Goal: Task Accomplishment & Management: Use online tool/utility

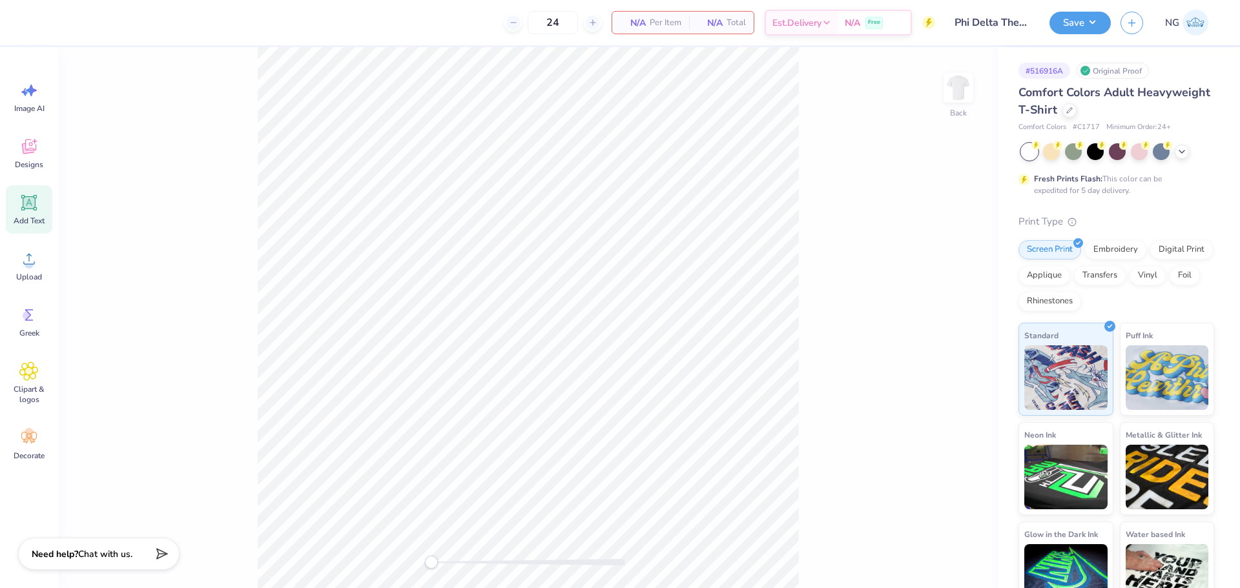
click at [44, 204] on div "Add Text" at bounding box center [29, 209] width 46 height 48
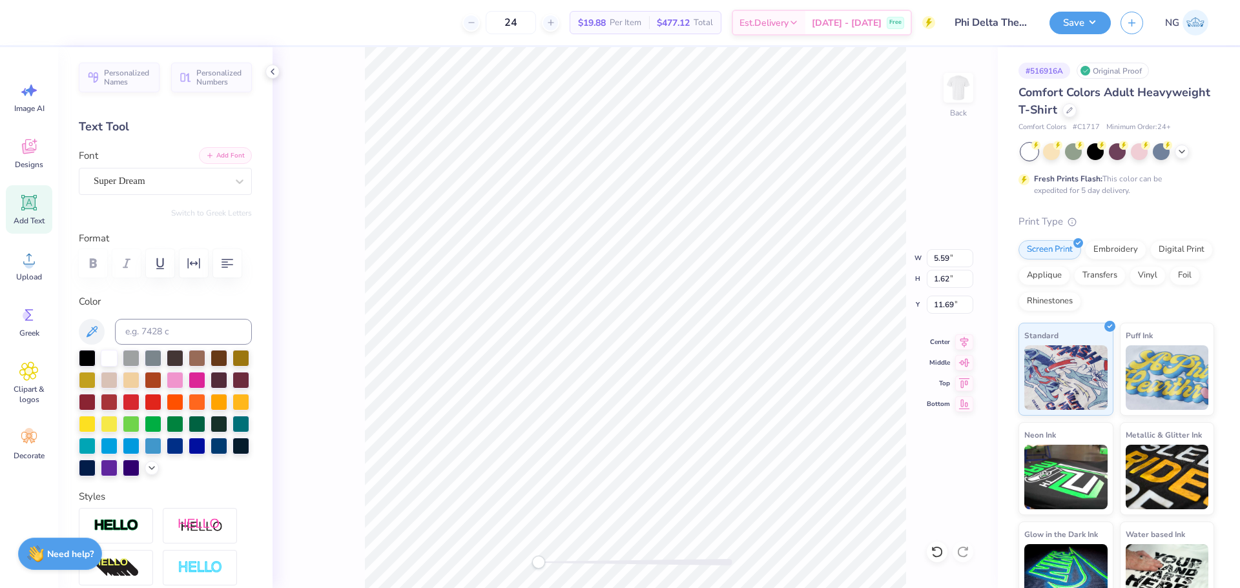
click at [223, 154] on button "Add Font" at bounding box center [225, 155] width 53 height 17
type textarea "ELI WINDERS x PHI DELT"
click at [219, 271] on button "button" at bounding box center [227, 263] width 28 height 28
click at [191, 261] on icon "button" at bounding box center [193, 263] width 15 height 15
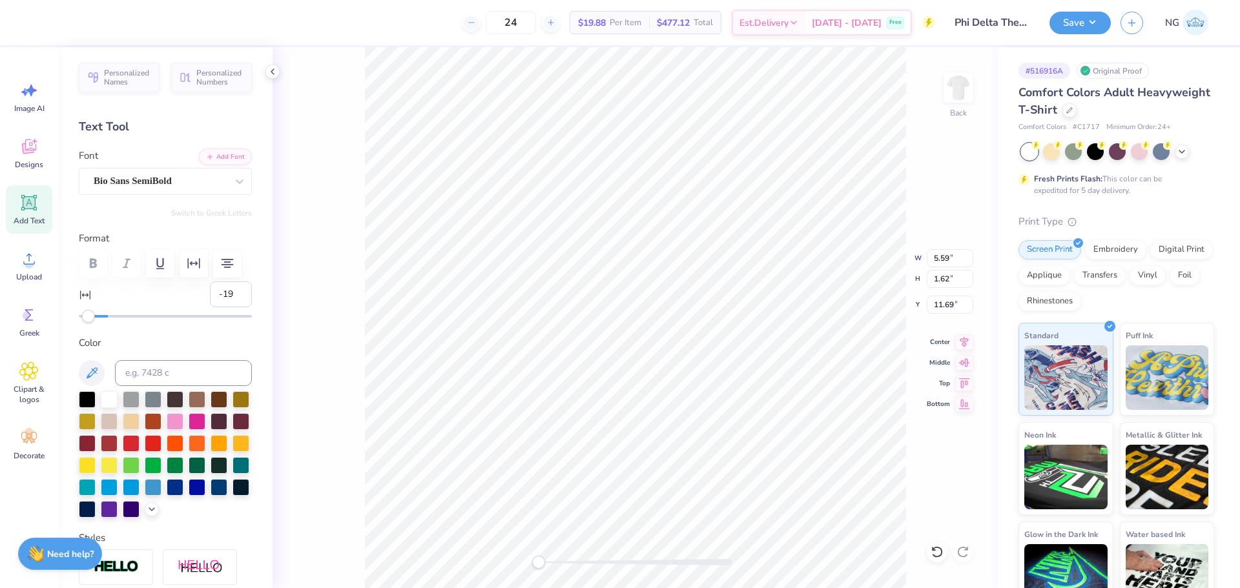
type input "-20"
drag, startPoint x: 108, startPoint y: 316, endPoint x: 79, endPoint y: 319, distance: 29.2
click at [79, 319] on div "Accessibility label" at bounding box center [78, 316] width 13 height 13
type input "-13"
click at [88, 319] on div at bounding box center [165, 316] width 173 height 13
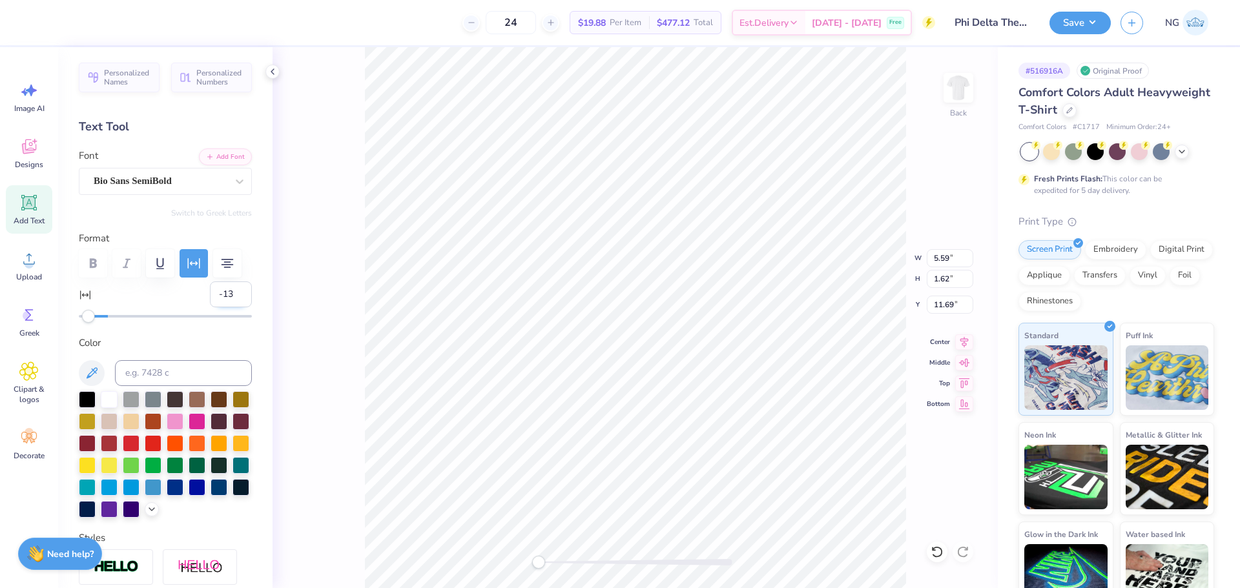
click at [220, 294] on input "-13" at bounding box center [231, 294] width 42 height 26
click at [231, 289] on input "-12" at bounding box center [231, 294] width 42 height 26
click at [231, 289] on input "-11" at bounding box center [231, 294] width 42 height 26
click at [231, 289] on input "-10" at bounding box center [231, 294] width 42 height 26
click at [231, 289] on input "-9" at bounding box center [231, 294] width 42 height 26
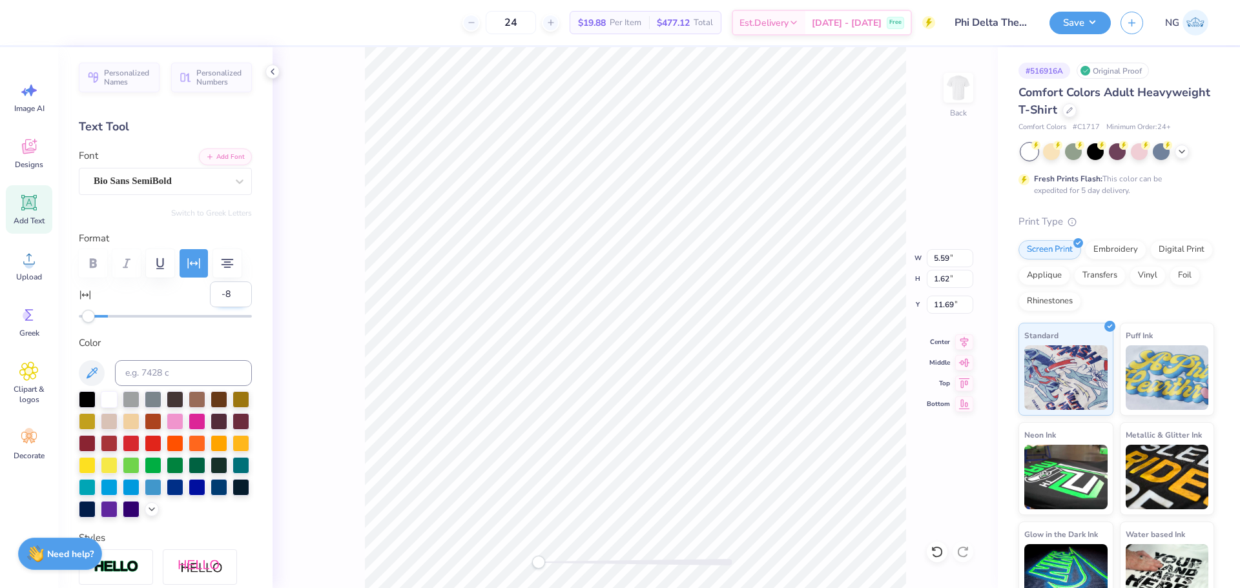
click at [231, 289] on input "-8" at bounding box center [231, 294] width 42 height 26
click at [231, 289] on input "1" at bounding box center [231, 294] width 42 height 26
click at [228, 298] on input "0" at bounding box center [231, 294] width 42 height 26
click at [228, 298] on input "-1" at bounding box center [231, 294] width 42 height 26
click at [228, 298] on input "-2" at bounding box center [231, 294] width 42 height 26
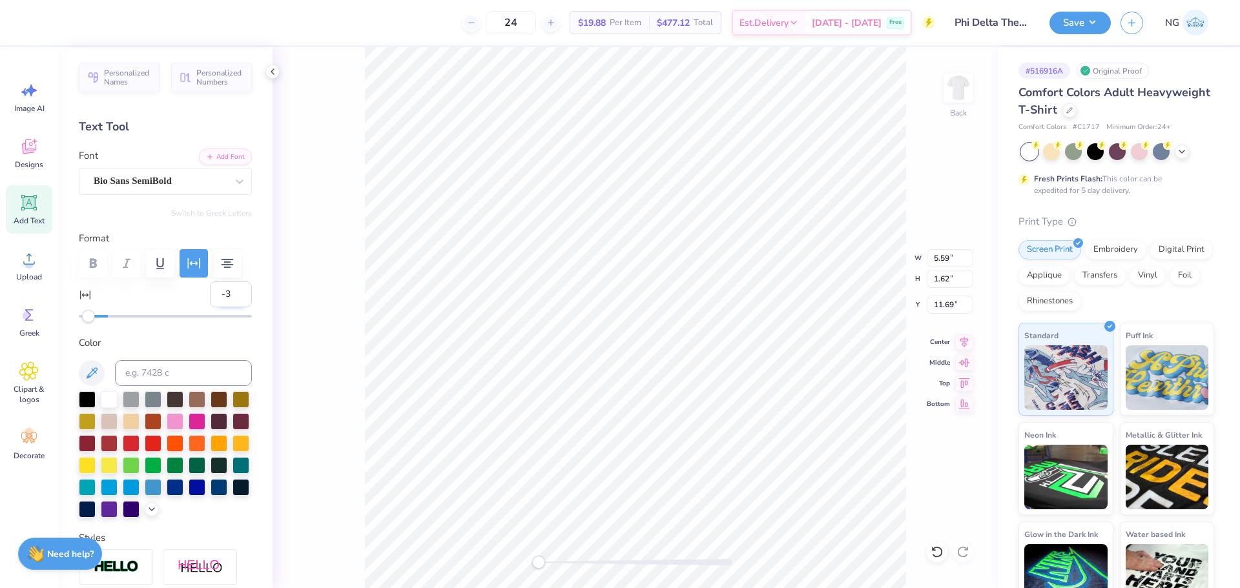
click at [228, 298] on input "-3" at bounding box center [231, 294] width 42 height 26
type input "-4"
click at [228, 298] on input "-4" at bounding box center [231, 294] width 42 height 26
click at [169, 316] on div at bounding box center [165, 316] width 173 height 3
type input "-5"
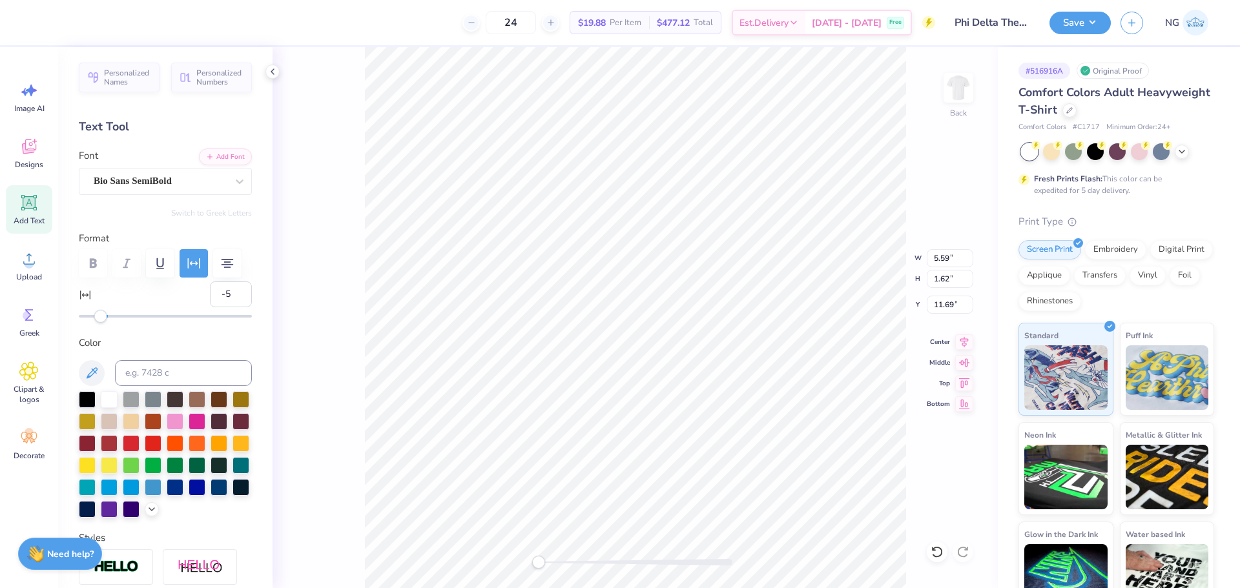
click at [99, 316] on div "Accessibility label" at bounding box center [100, 316] width 13 height 13
type input "3"
click at [110, 315] on div at bounding box center [165, 316] width 173 height 3
type input "-1"
click at [105, 316] on div "Accessibility label" at bounding box center [109, 316] width 13 height 13
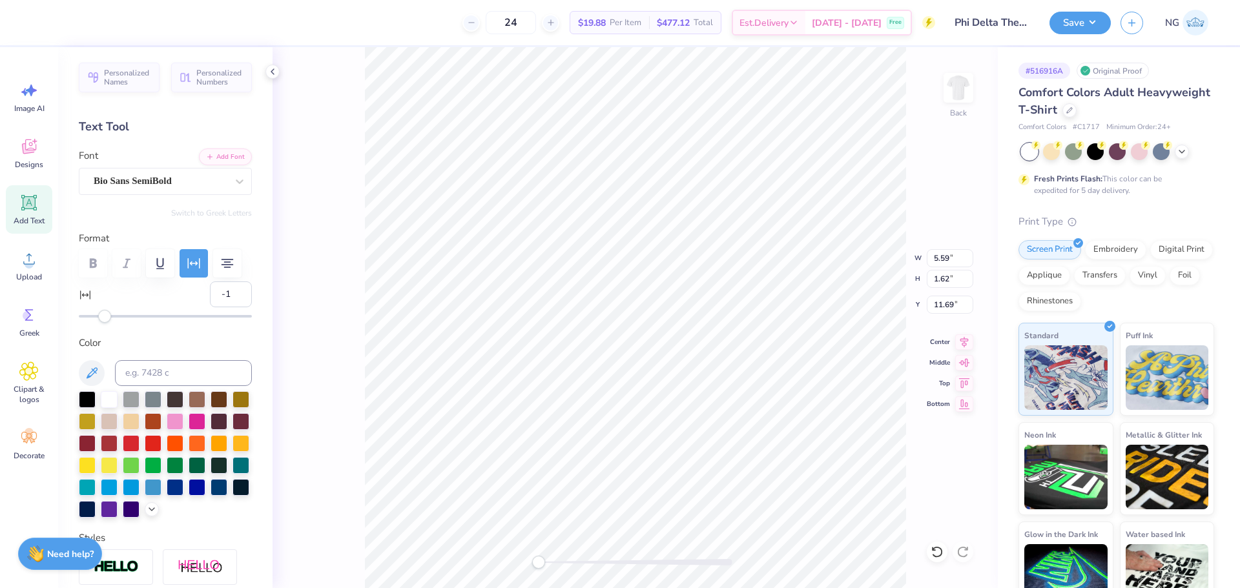
type input "-2"
click at [104, 316] on div "Accessibility label" at bounding box center [103, 316] width 13 height 13
click at [196, 263] on icon "button" at bounding box center [194, 263] width 12 height 10
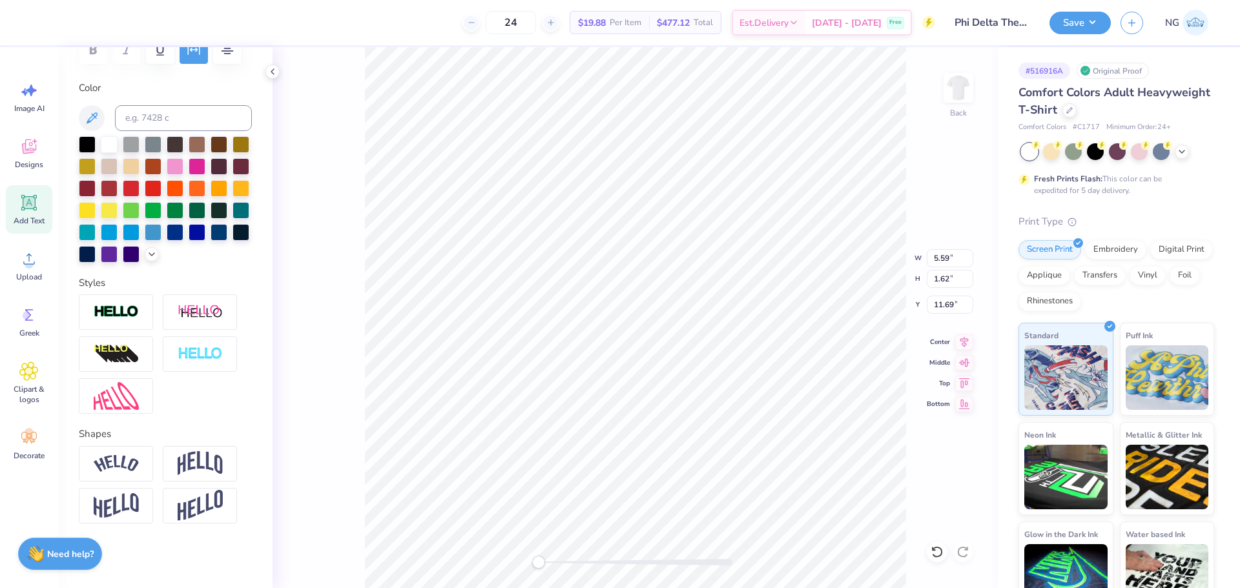
scroll to position [11, 1]
type textarea "ELI WINDERS"
click at [693, 300] on li "Duplicate" at bounding box center [700, 297] width 101 height 25
type input "3.61"
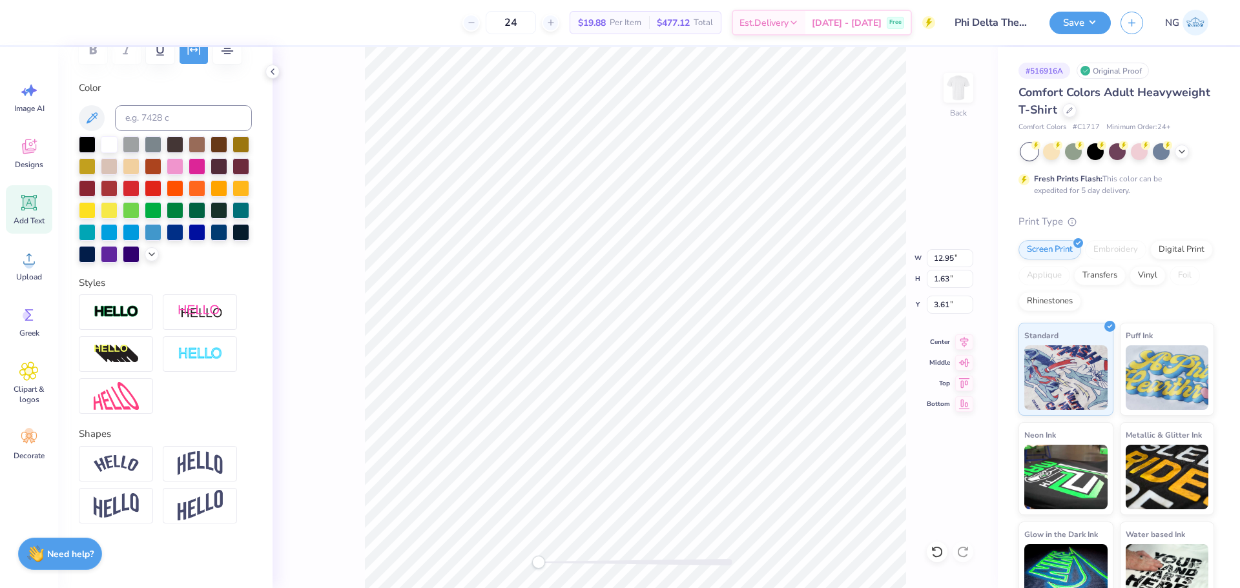
type textarea "x"
click at [673, 327] on li "Duplicate" at bounding box center [678, 324] width 101 height 25
type input "1.16"
type input "1.20"
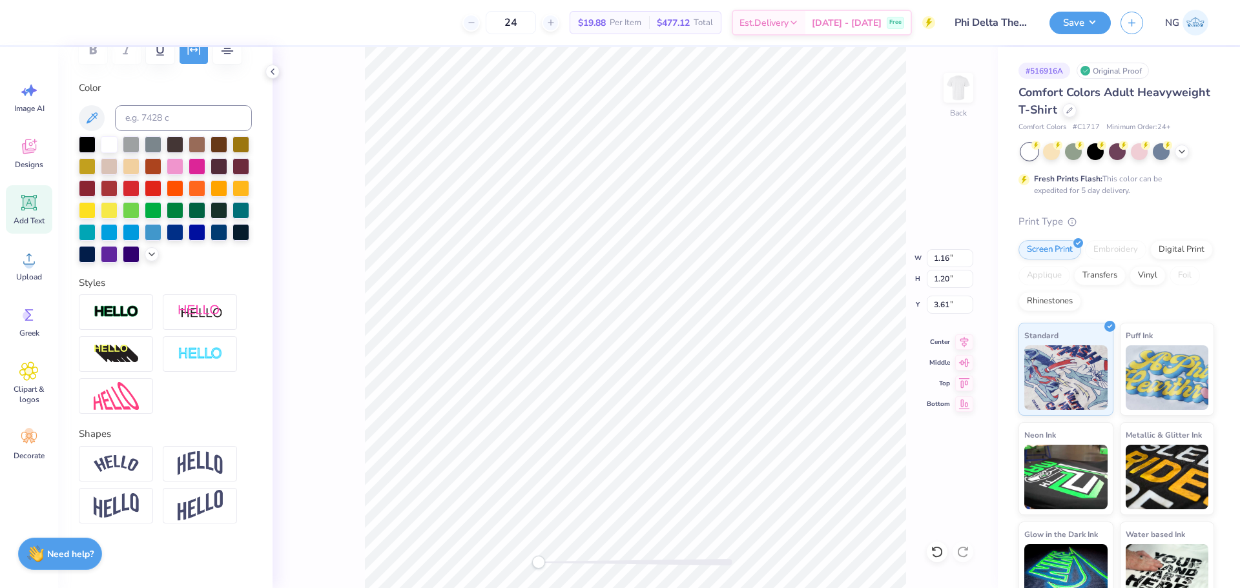
type input "5.77"
type textarea "PHI DELT"
click at [948, 260] on input "12.95" at bounding box center [949, 258] width 46 height 18
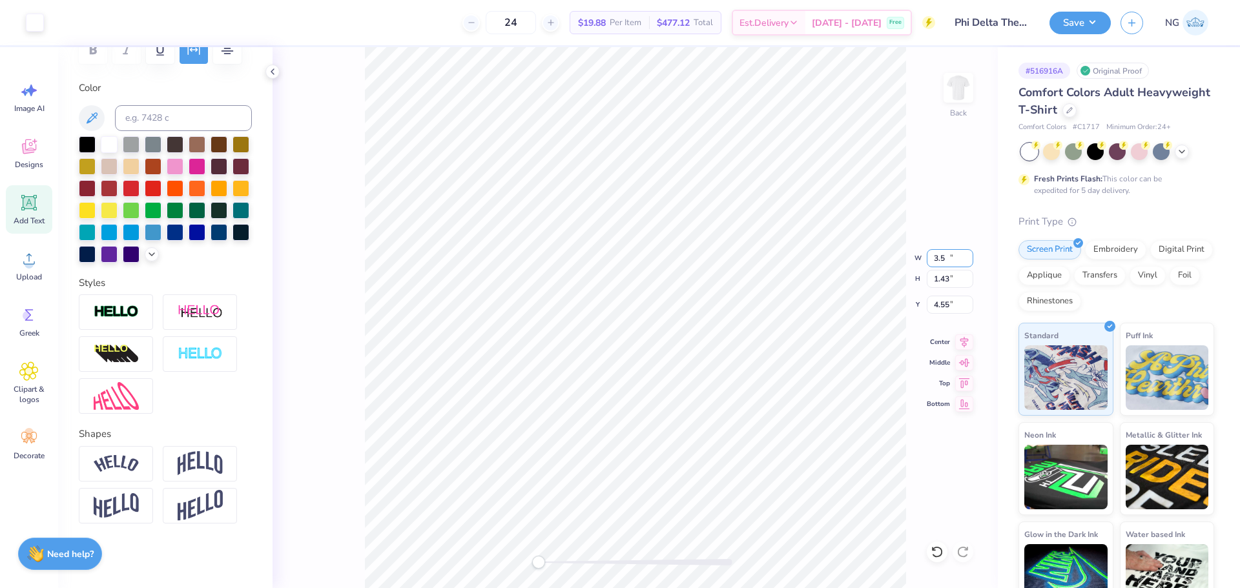
type input "3.50"
type input "1.43"
type input "4.55"
click at [194, 120] on input at bounding box center [183, 118] width 137 height 26
type input "155"
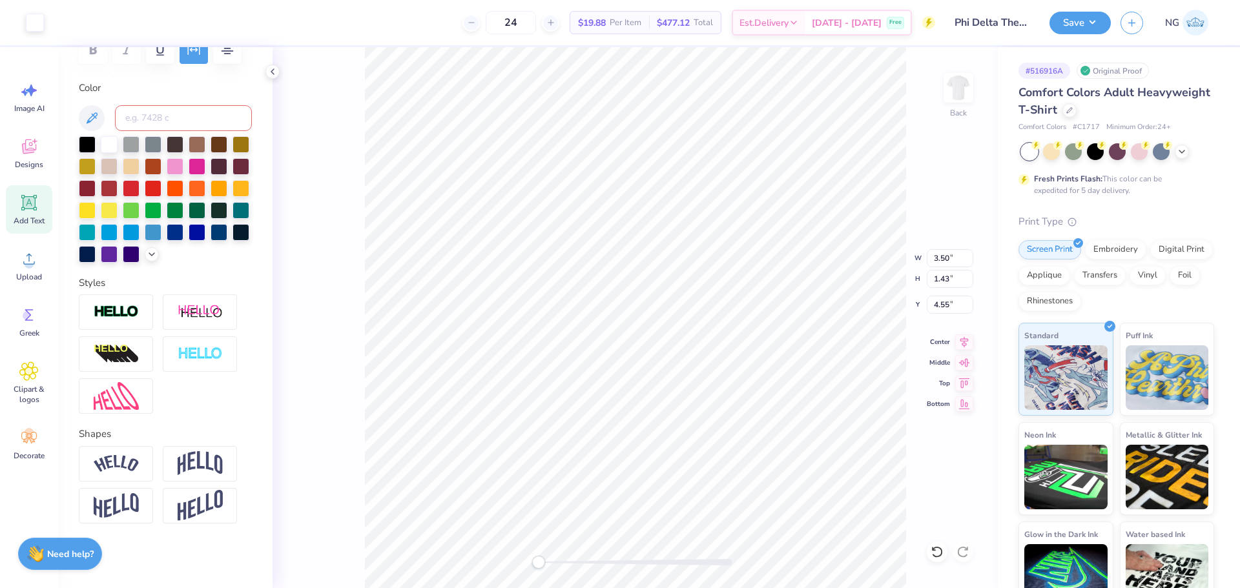
type input "X"
type input "0.88"
type input "155"
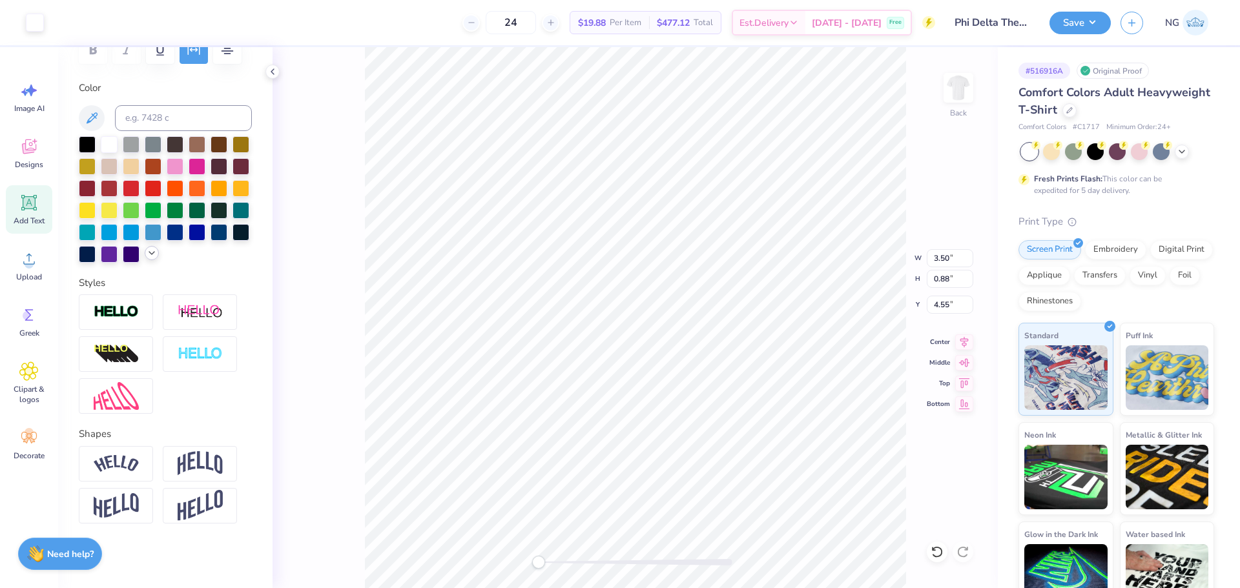
click at [147, 258] on icon at bounding box center [152, 253] width 10 height 10
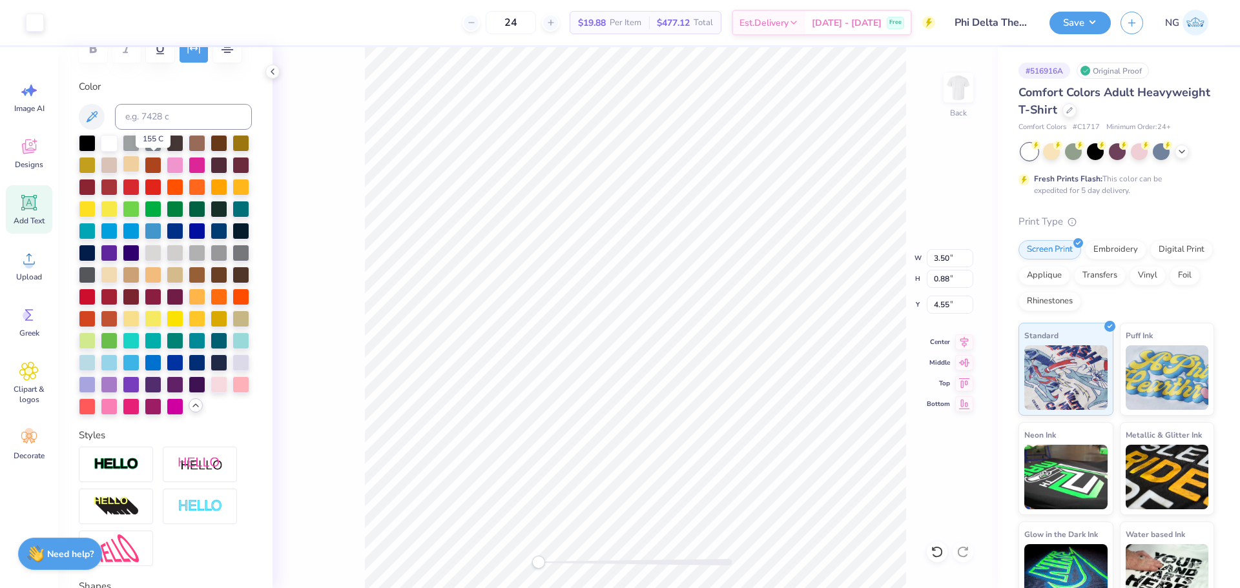
click at [139, 165] on div at bounding box center [131, 164] width 17 height 17
click at [139, 164] on div at bounding box center [131, 164] width 17 height 17
type input "0.88"
click at [139, 170] on div at bounding box center [131, 164] width 17 height 17
click at [139, 161] on div at bounding box center [131, 164] width 17 height 17
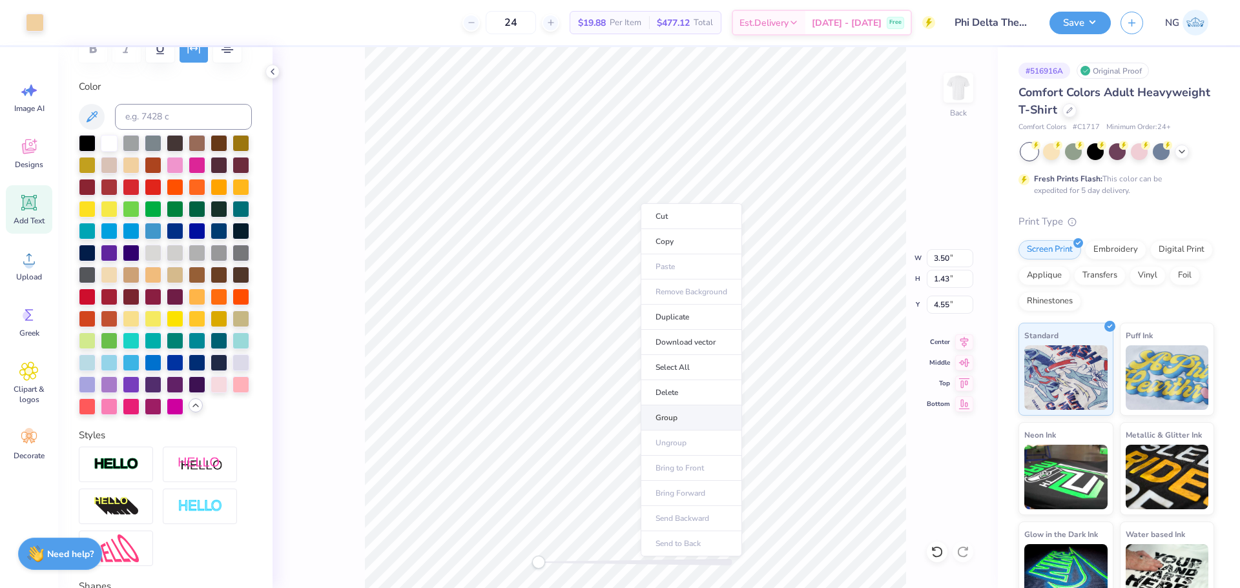
click at [686, 411] on li "Group" at bounding box center [690, 417] width 101 height 25
click at [139, 167] on div at bounding box center [131, 164] width 17 height 17
click at [959, 343] on icon at bounding box center [964, 340] width 18 height 15
click at [957, 305] on input "4.55" at bounding box center [949, 305] width 46 height 18
type input "3"
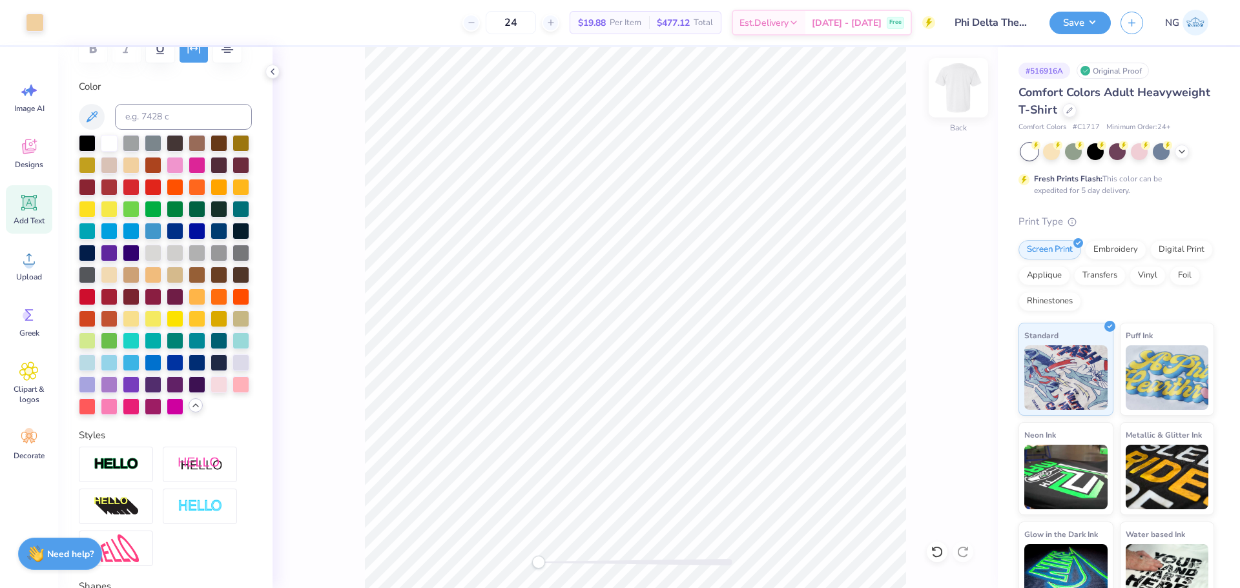
click at [958, 93] on img at bounding box center [958, 88] width 52 height 52
click at [40, 256] on div "Upload" at bounding box center [29, 265] width 46 height 48
click at [948, 276] on input "18.00" at bounding box center [949, 279] width 46 height 18
type input "15"
type input "10.74"
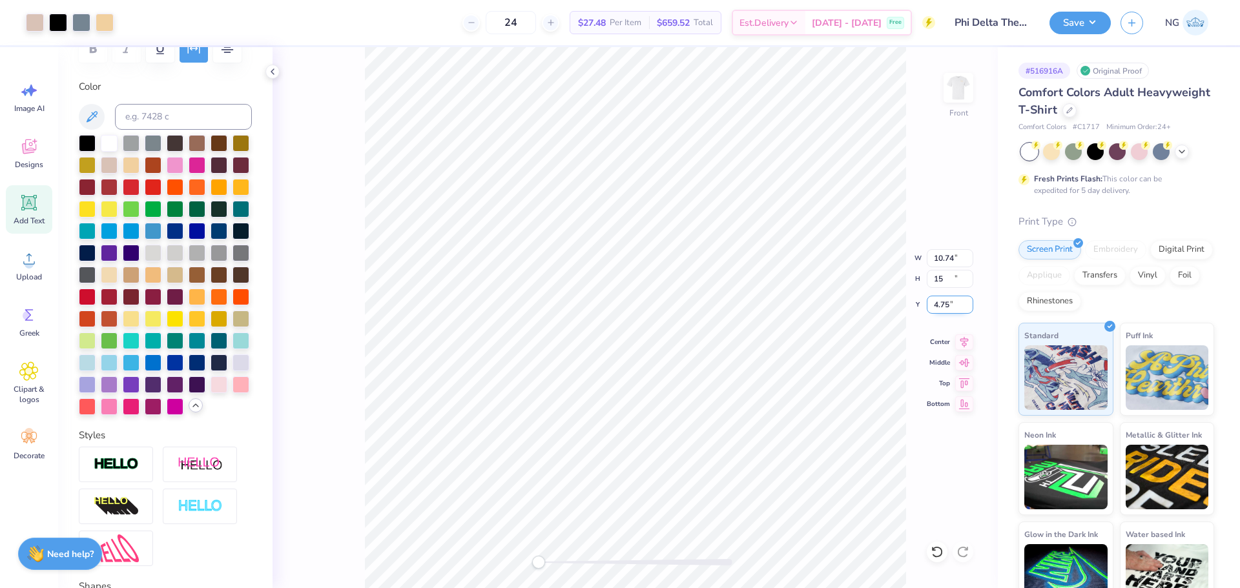
type input "15.00"
click at [946, 300] on input "6.25" at bounding box center [949, 305] width 46 height 18
type input "3"
click at [21, 205] on icon at bounding box center [28, 202] width 19 height 19
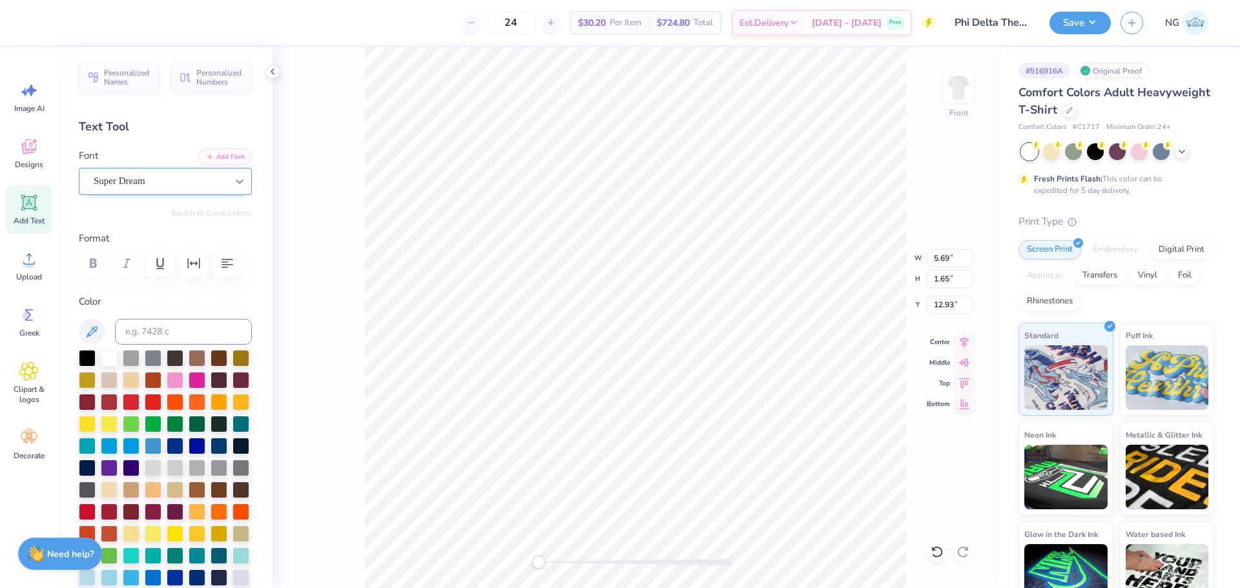
click at [233, 185] on icon at bounding box center [239, 181] width 13 height 13
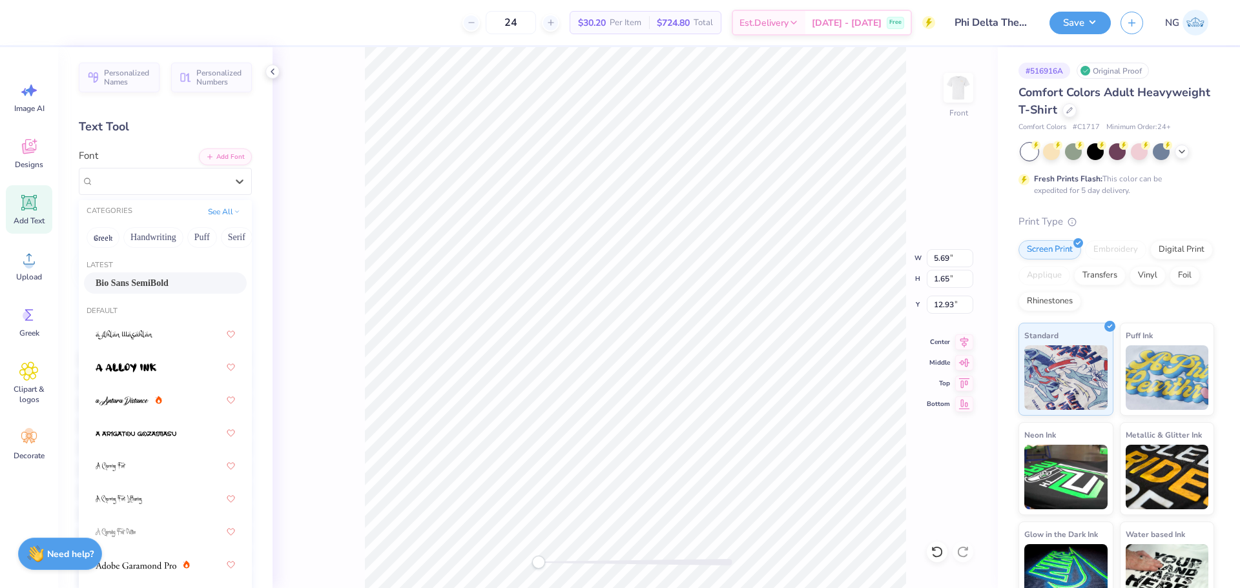
click at [194, 281] on div "Bio Sans SemiBold" at bounding box center [165, 283] width 139 height 14
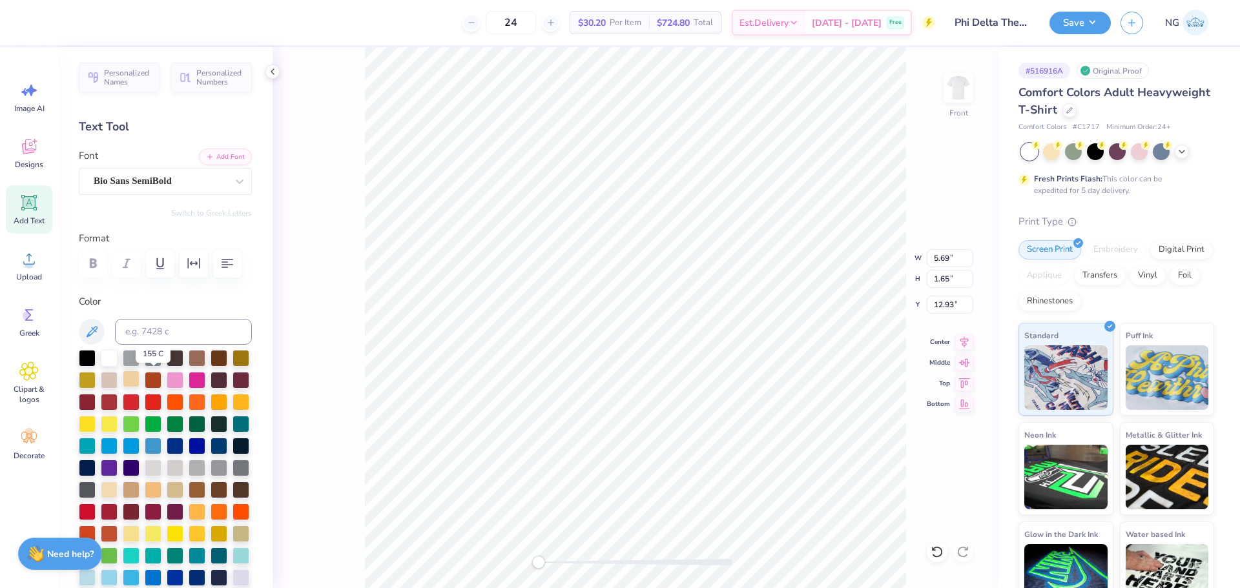
click at [139, 374] on div at bounding box center [131, 379] width 17 height 17
type textarea "11-19-25"
type input "4.21"
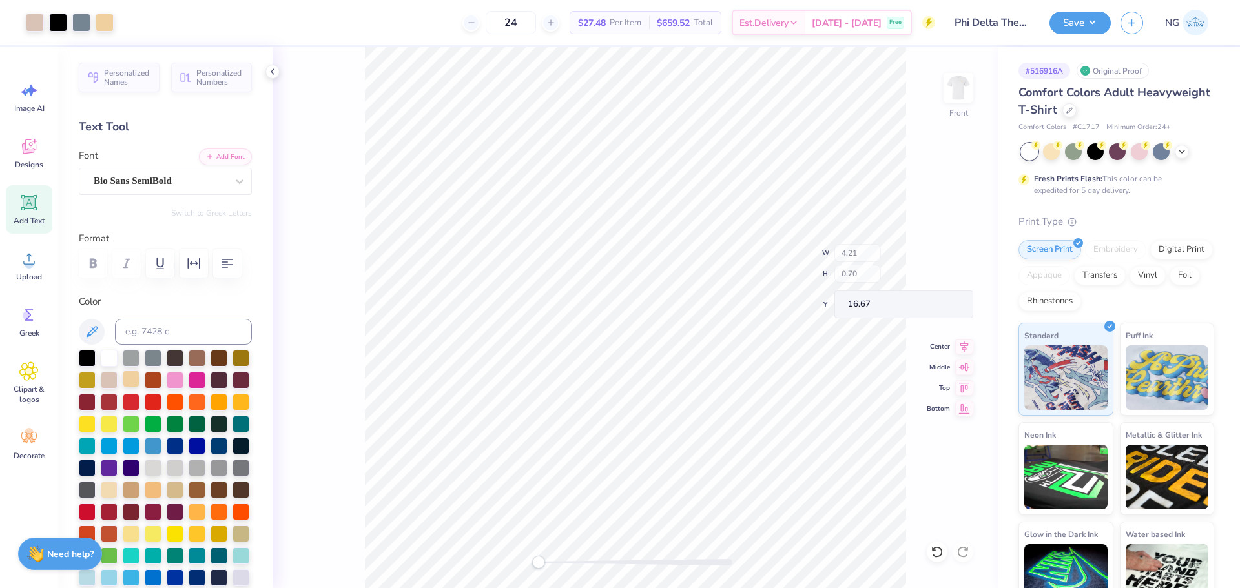
type input "0.70"
click at [90, 356] on div at bounding box center [87, 357] width 17 height 17
click at [706, 344] on li "Duplicate" at bounding box center [709, 345] width 101 height 25
type input "17.48"
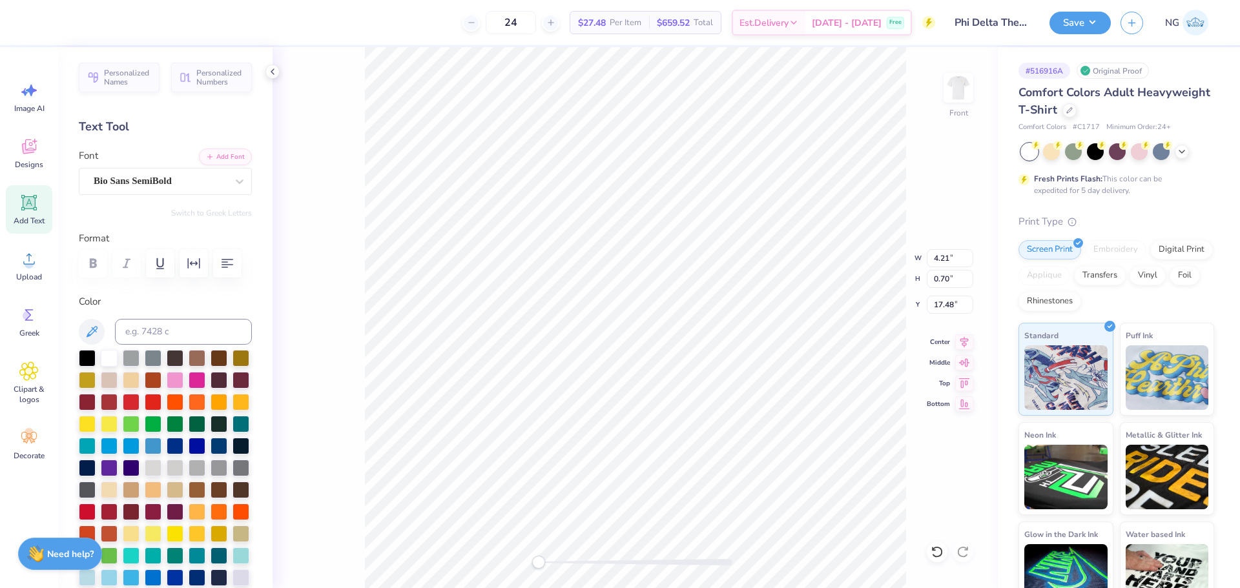
type textarea "10PM"
click at [959, 341] on icon at bounding box center [964, 340] width 18 height 15
click at [963, 342] on icon at bounding box center [964, 340] width 18 height 15
type input "3.00"
type input "4.21"
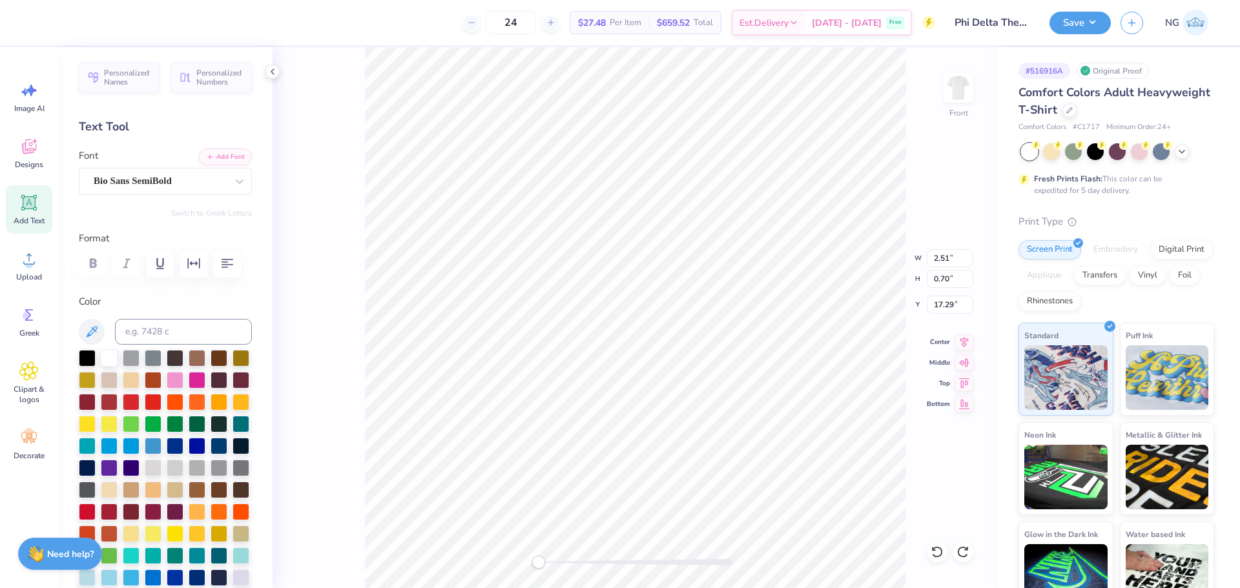
type input "1.52"
type input "16.48"
click at [963, 340] on icon at bounding box center [964, 340] width 18 height 15
click at [574, 563] on div at bounding box center [635, 562] width 194 height 6
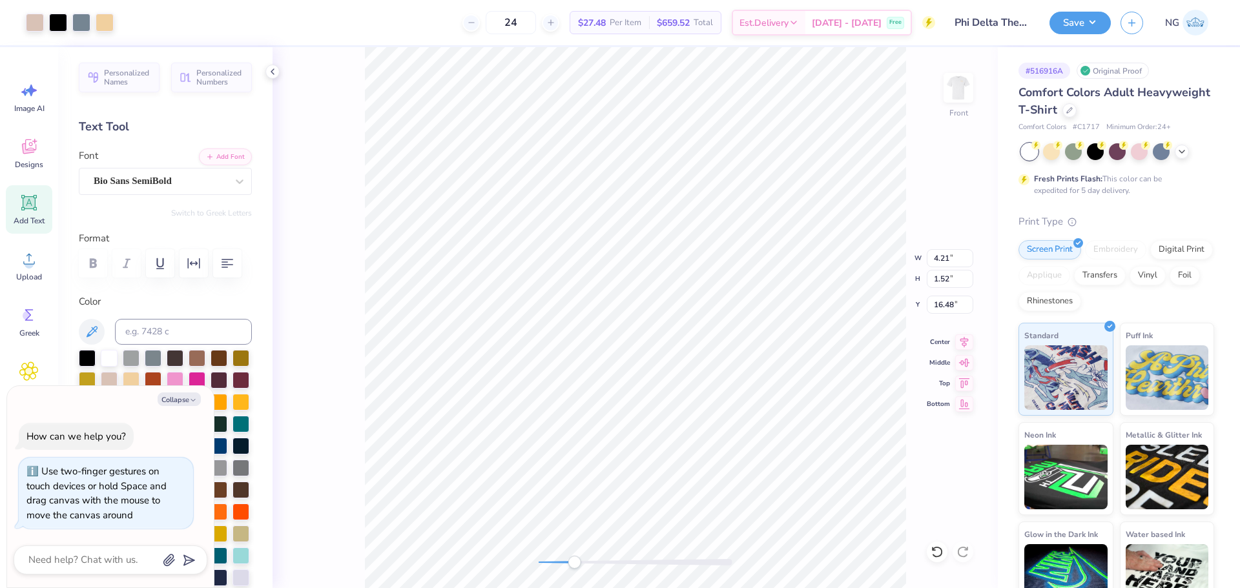
type textarea "x"
type input "10.74"
type input "15.00"
type input "3.00"
click at [504, 558] on div "Front" at bounding box center [634, 317] width 725 height 541
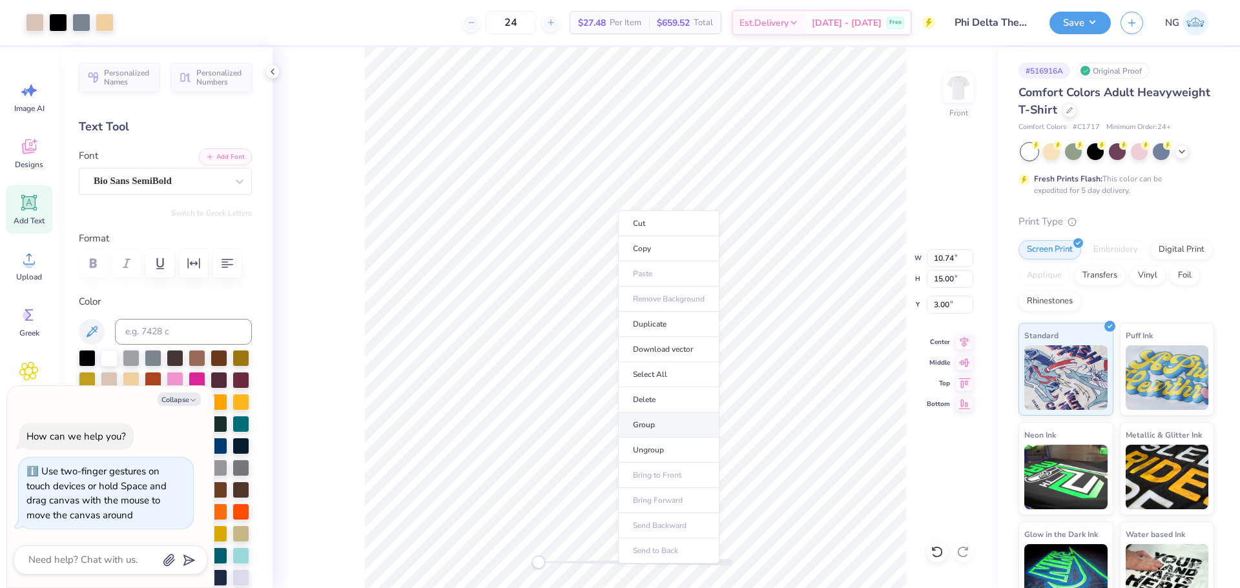
click at [664, 429] on li "Group" at bounding box center [668, 425] width 101 height 25
click at [1103, 26] on button "Save" at bounding box center [1079, 21] width 61 height 23
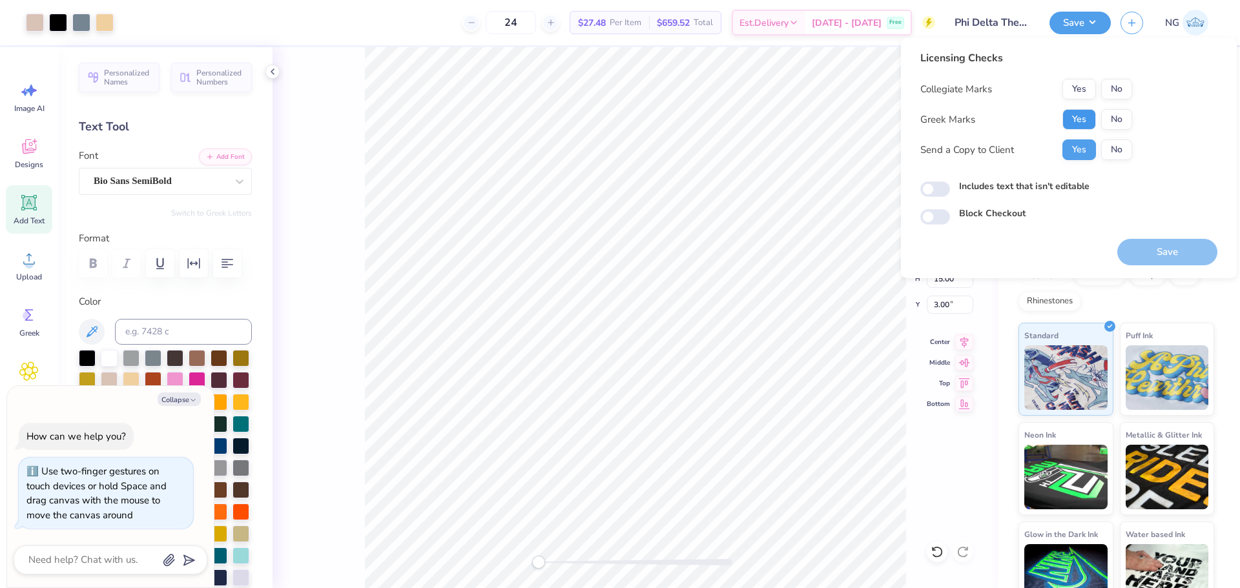
click at [1087, 125] on button "Yes" at bounding box center [1079, 119] width 34 height 21
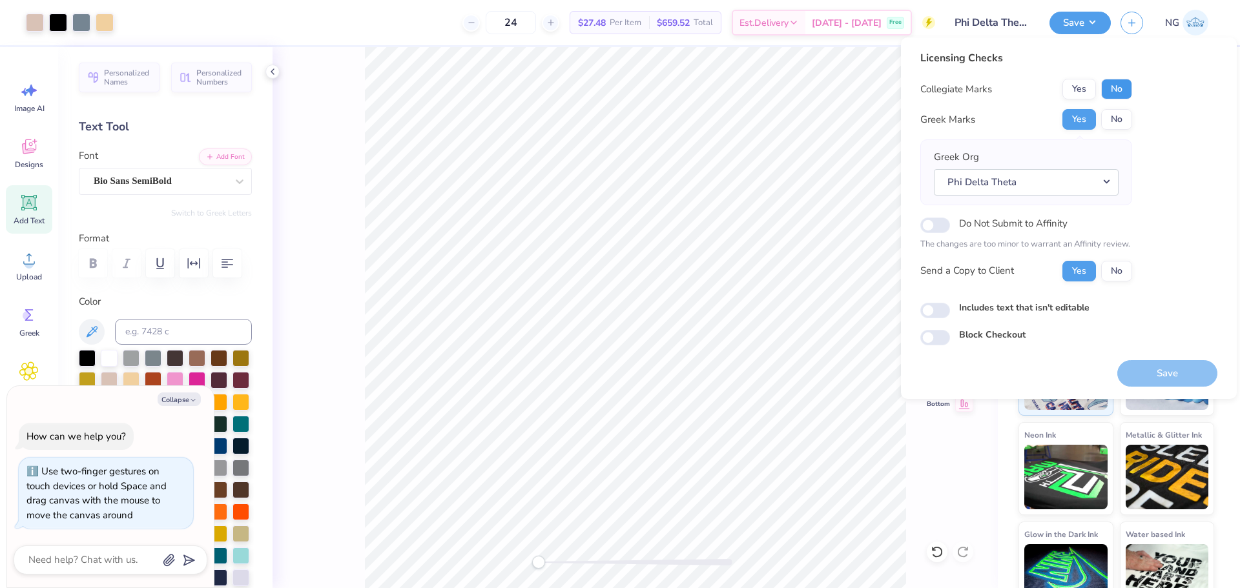
click at [1109, 94] on button "No" at bounding box center [1116, 89] width 31 height 21
click at [1148, 377] on button "Save" at bounding box center [1167, 373] width 100 height 26
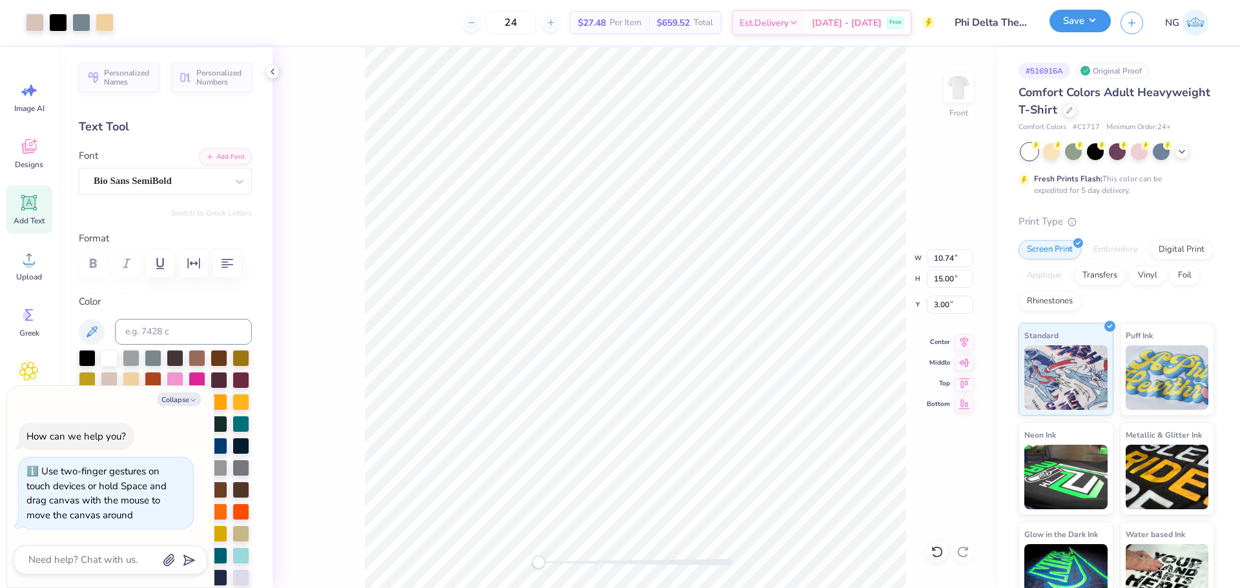
click at [1092, 30] on button "Save" at bounding box center [1079, 21] width 61 height 23
type textarea "x"
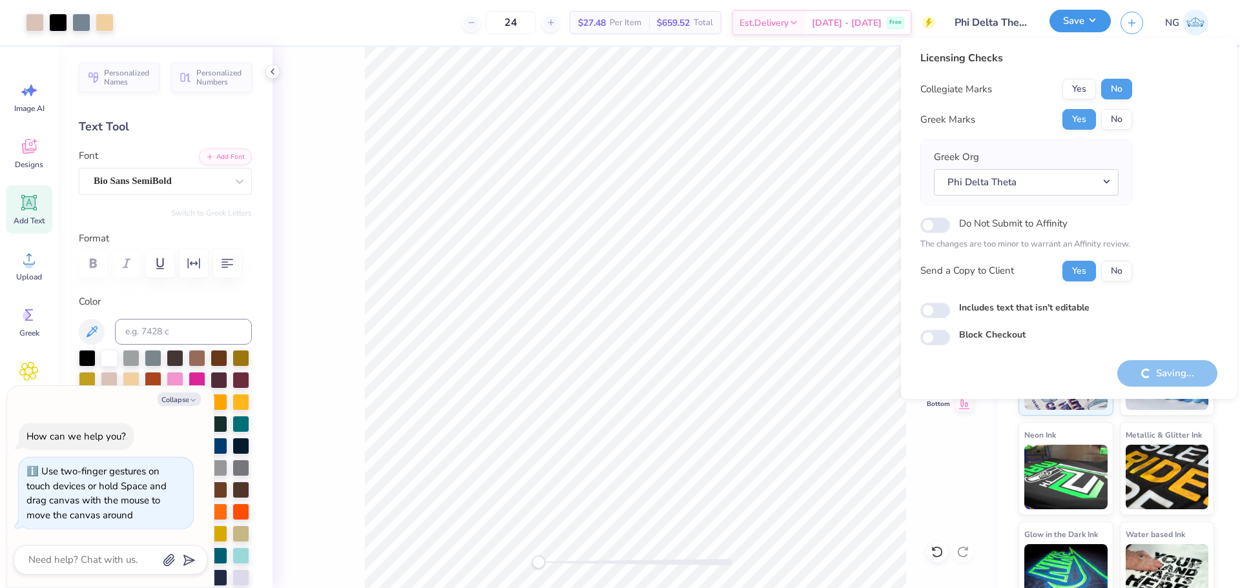
click at [1092, 26] on button "Save" at bounding box center [1079, 21] width 61 height 23
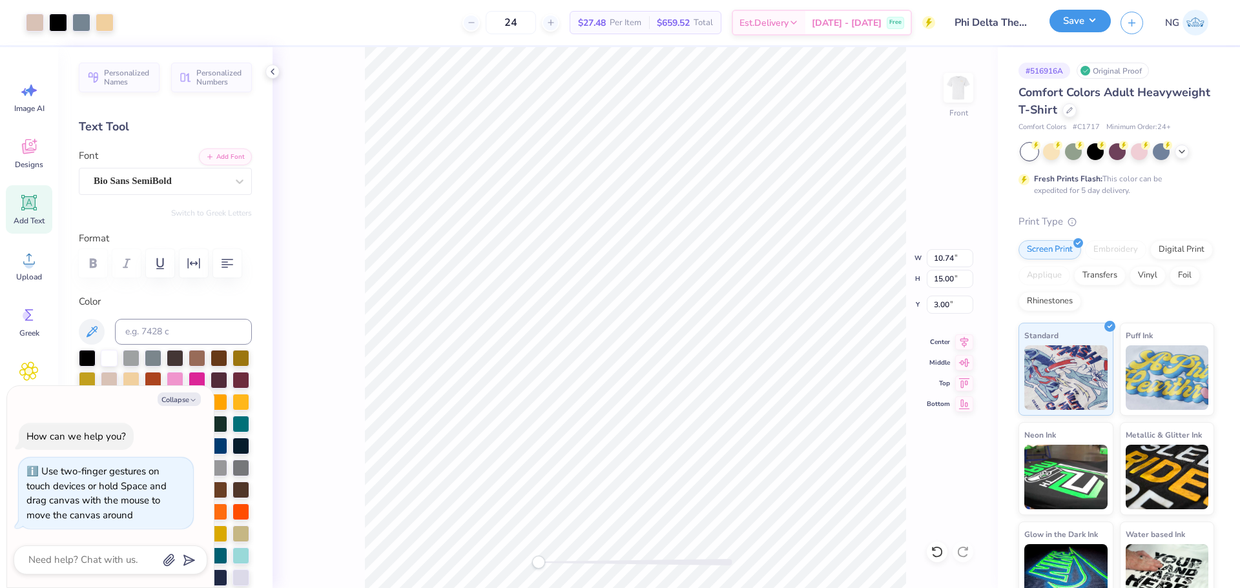
click at [1092, 26] on div "Art colors 24 $27.48 Per Item $659.52 Total Est. Delivery Sep 22 - 25 Free Desi…" at bounding box center [620, 294] width 1240 height 588
click at [955, 90] on img at bounding box center [958, 88] width 52 height 52
click at [84, 358] on div at bounding box center [87, 357] width 17 height 17
click at [84, 353] on div at bounding box center [87, 357] width 17 height 17
click at [82, 357] on div at bounding box center [87, 357] width 17 height 17
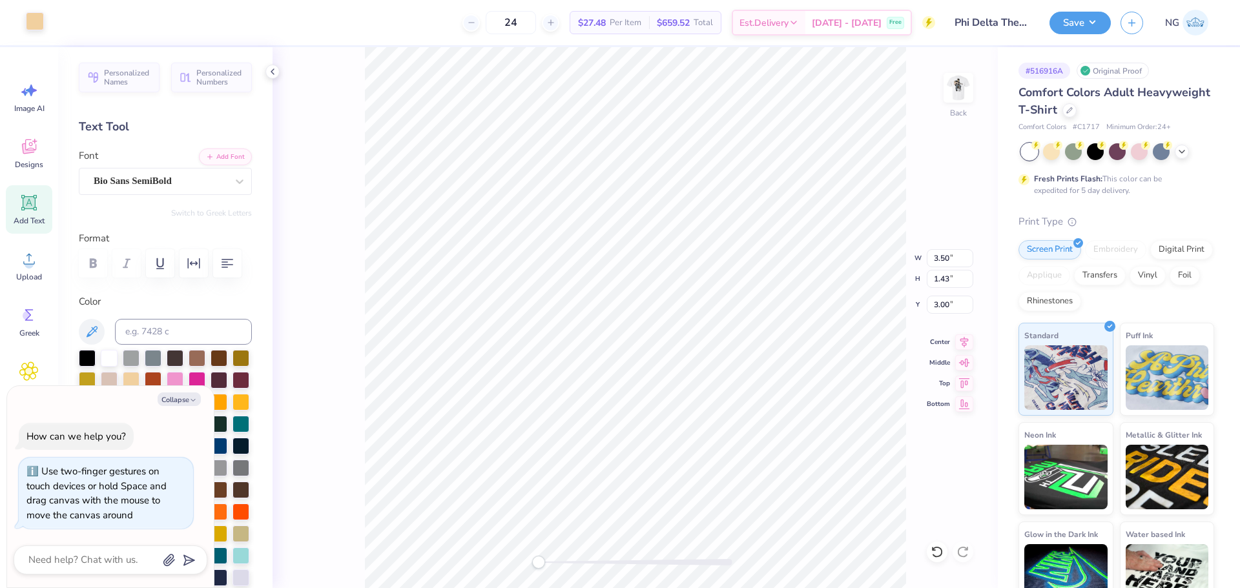
click at [33, 21] on div at bounding box center [35, 21] width 18 height 18
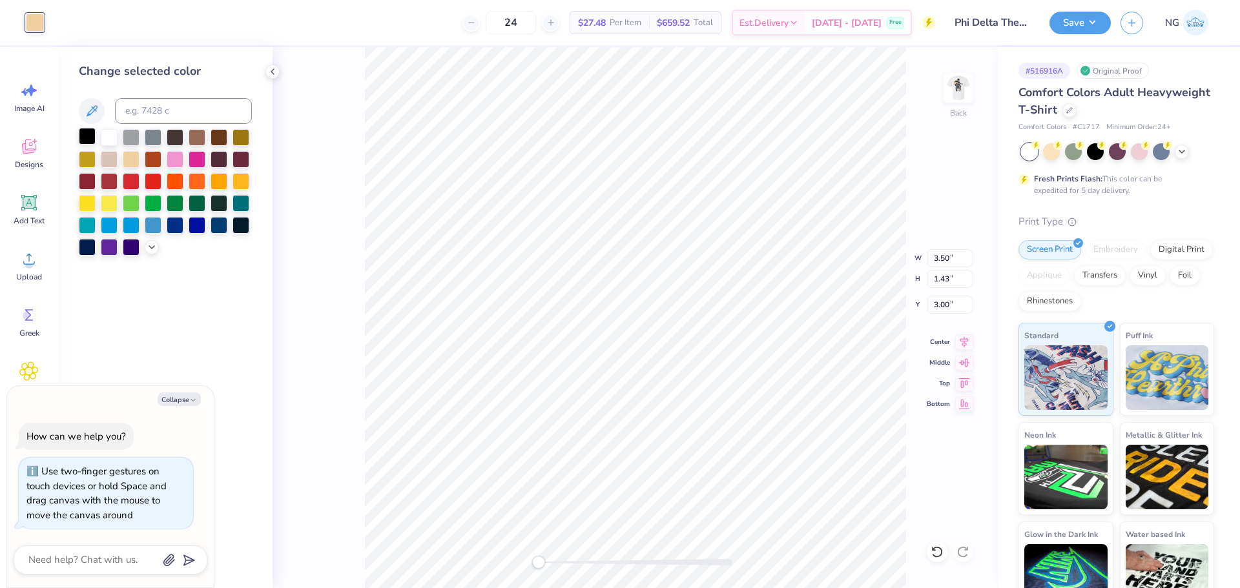
click at [86, 137] on div at bounding box center [87, 136] width 17 height 17
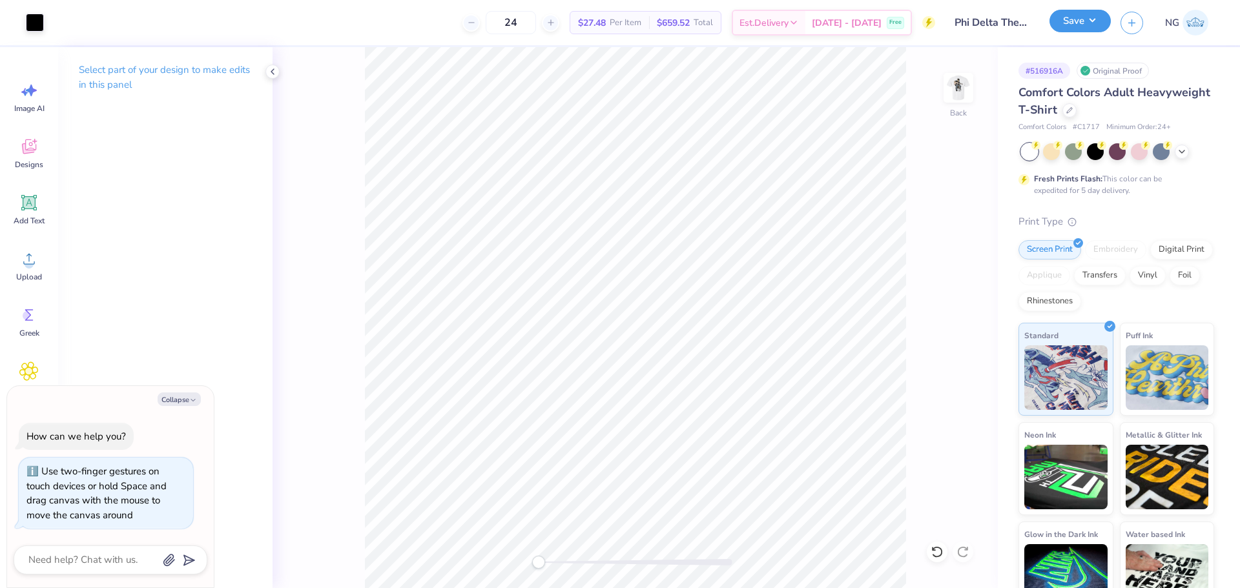
click at [1090, 14] on button "Save" at bounding box center [1079, 21] width 61 height 23
type textarea "x"
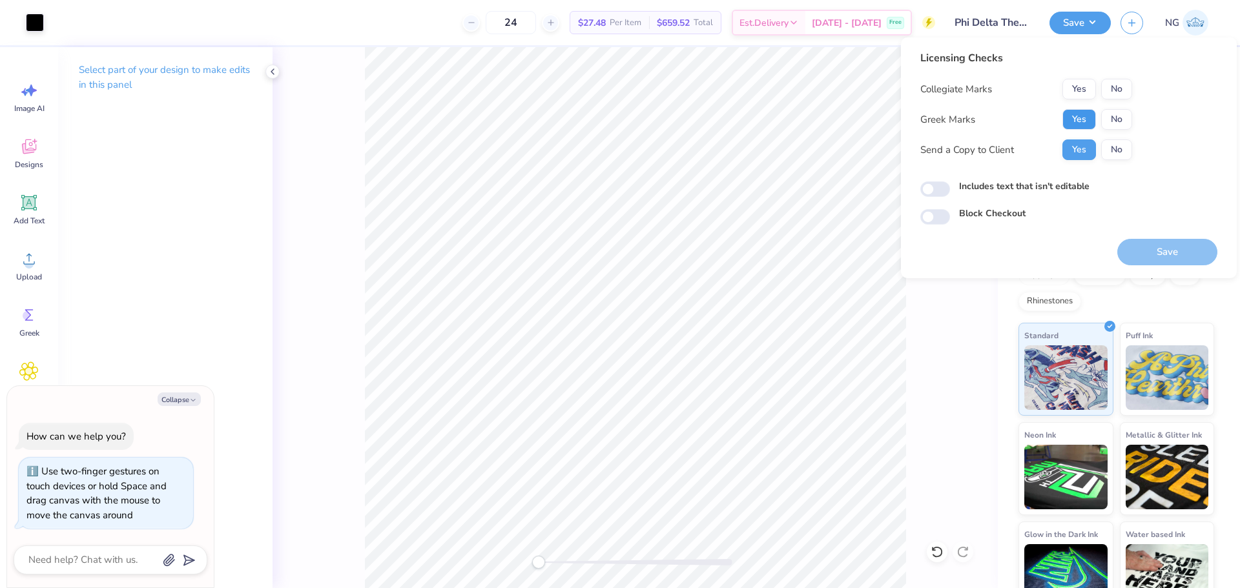
click at [1074, 118] on button "Yes" at bounding box center [1079, 119] width 34 height 21
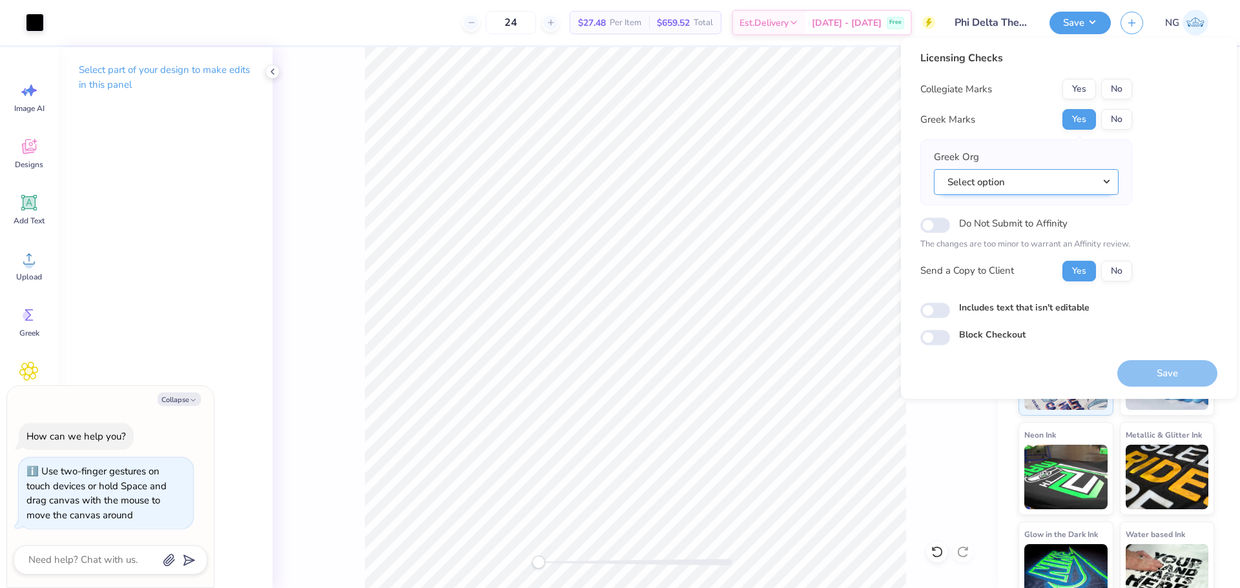
click at [1046, 186] on button "Select option" at bounding box center [1026, 182] width 185 height 26
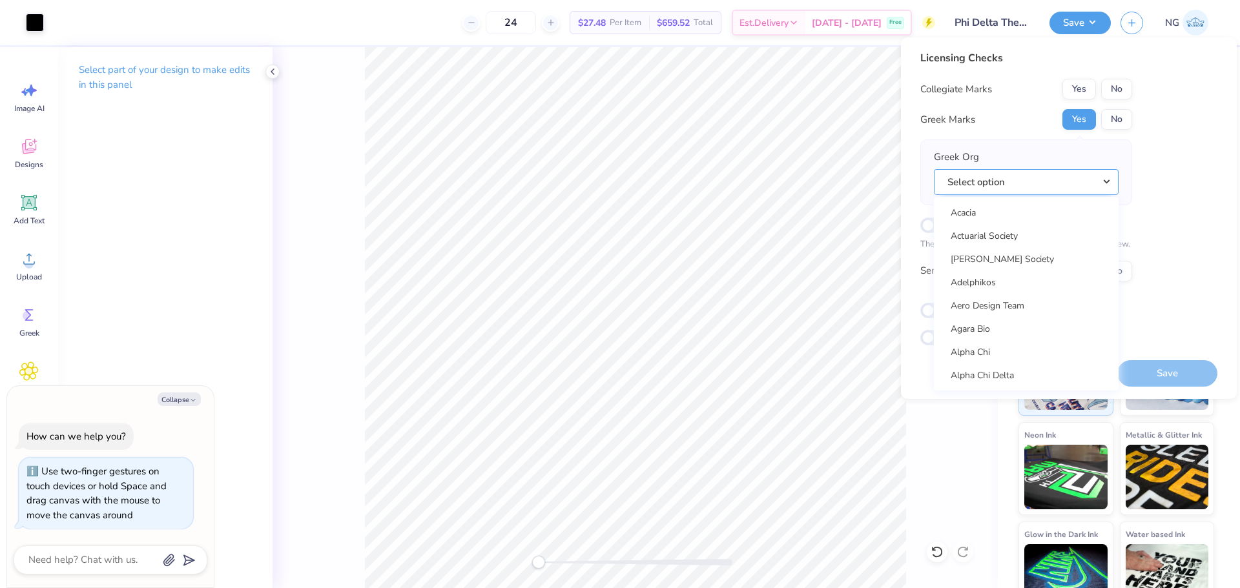
click at [1046, 186] on button "Select option" at bounding box center [1026, 182] width 185 height 26
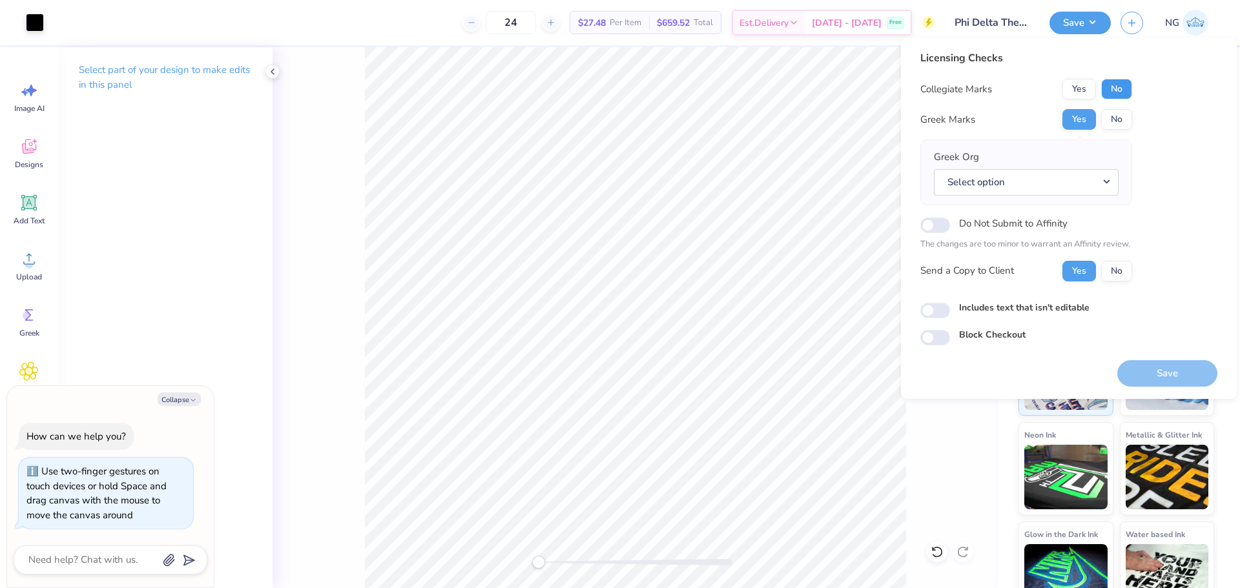
click at [1128, 93] on button "No" at bounding box center [1116, 89] width 31 height 21
click at [999, 181] on button "Select option" at bounding box center [1026, 182] width 185 height 26
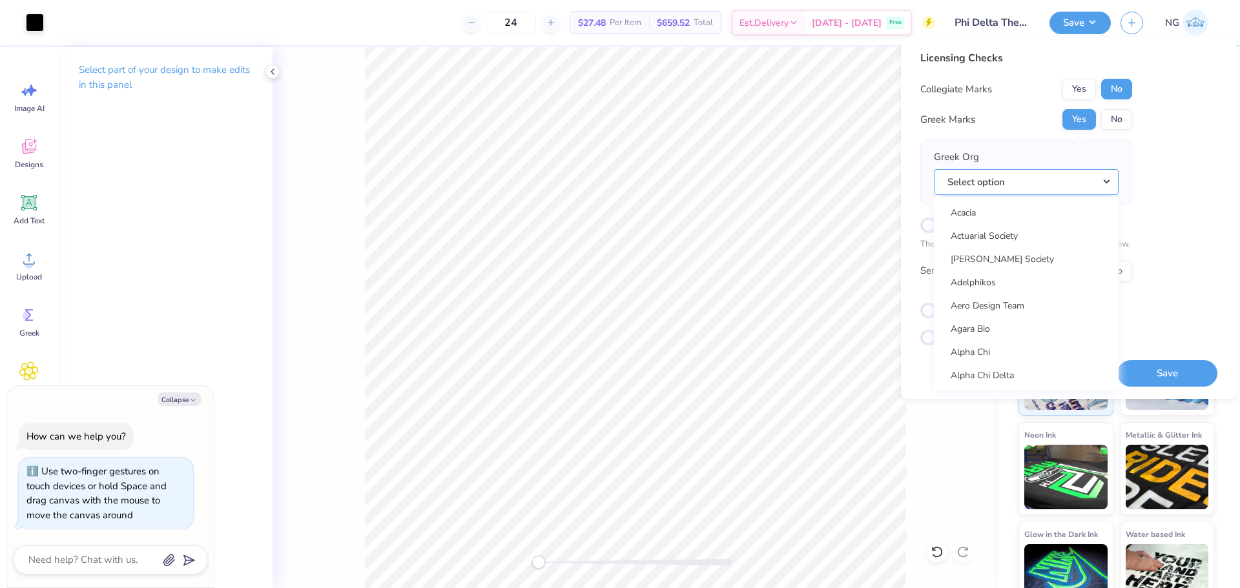
click at [1007, 190] on button "Select option" at bounding box center [1026, 182] width 185 height 26
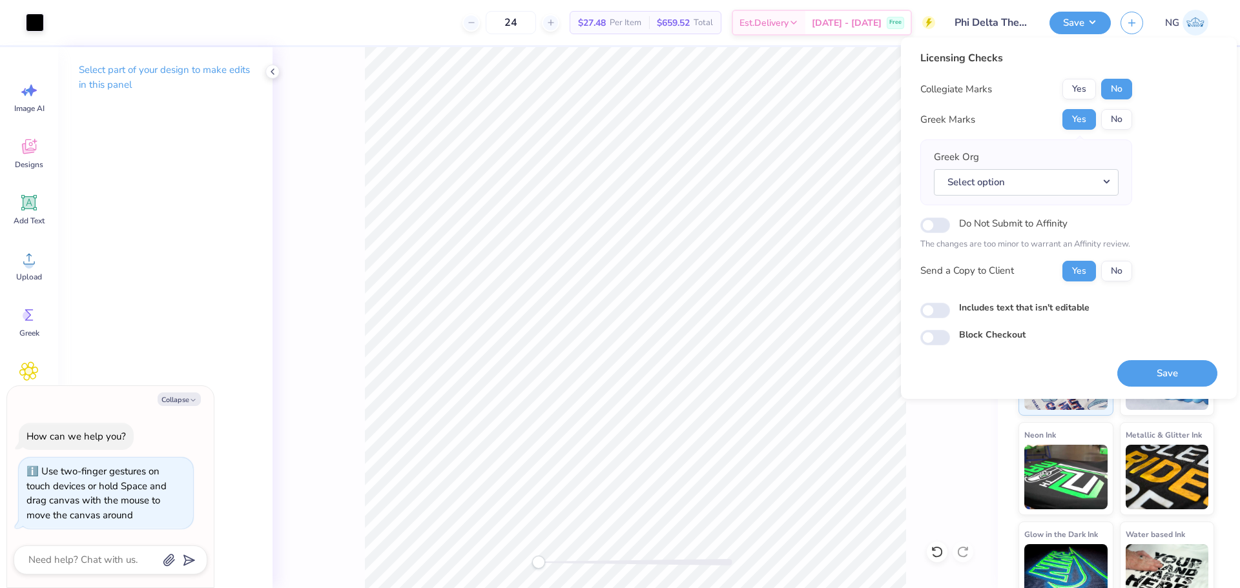
click at [1184, 174] on div "Licensing Checks Collegiate Marks Yes No Greek Marks Yes No Greek Org Select op…" at bounding box center [1068, 197] width 297 height 295
click at [1042, 177] on button "Select option" at bounding box center [1026, 182] width 185 height 26
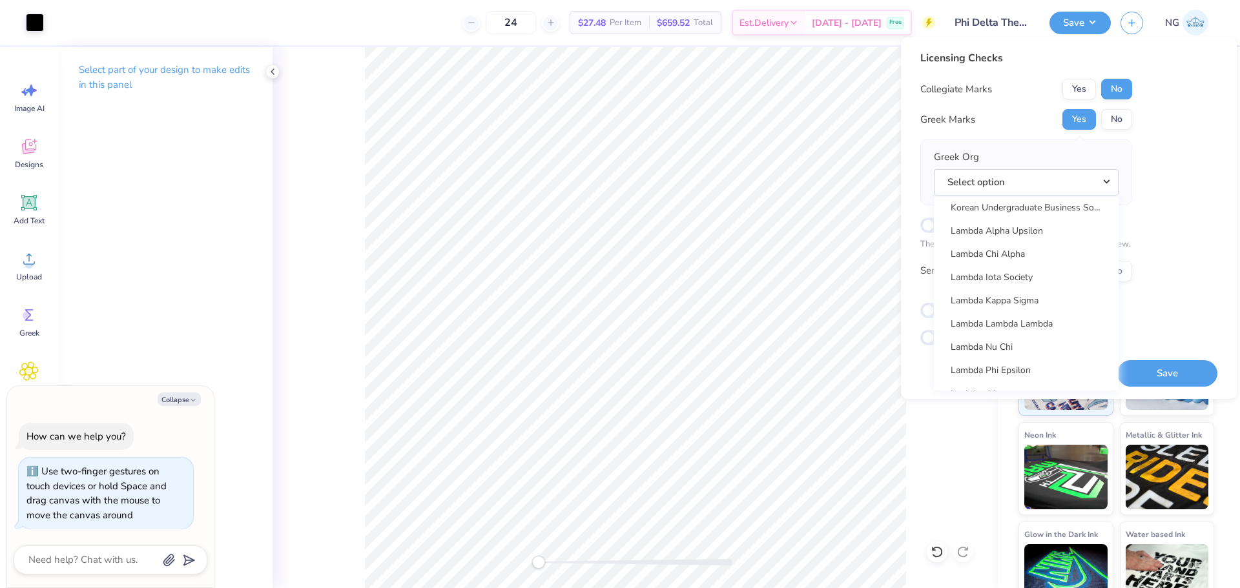
scroll to position [6671, 0]
click at [1027, 311] on link "Phi Delta Theta" at bounding box center [1026, 304] width 174 height 21
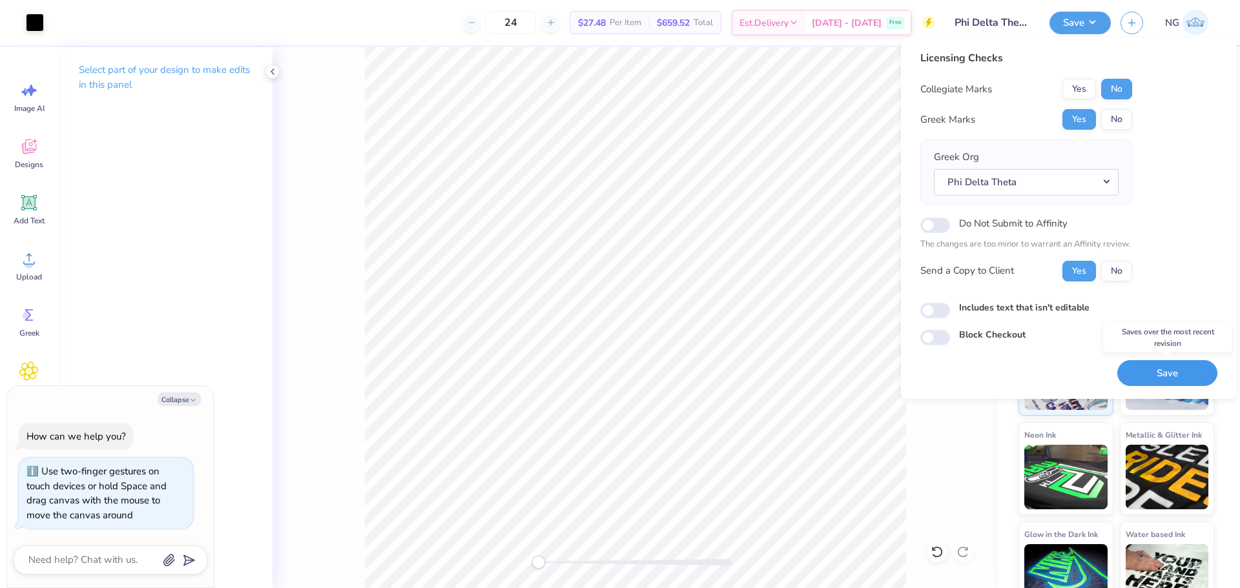
click at [1173, 372] on button "Save" at bounding box center [1167, 373] width 100 height 26
click at [1097, 25] on button "Save" at bounding box center [1079, 23] width 61 height 23
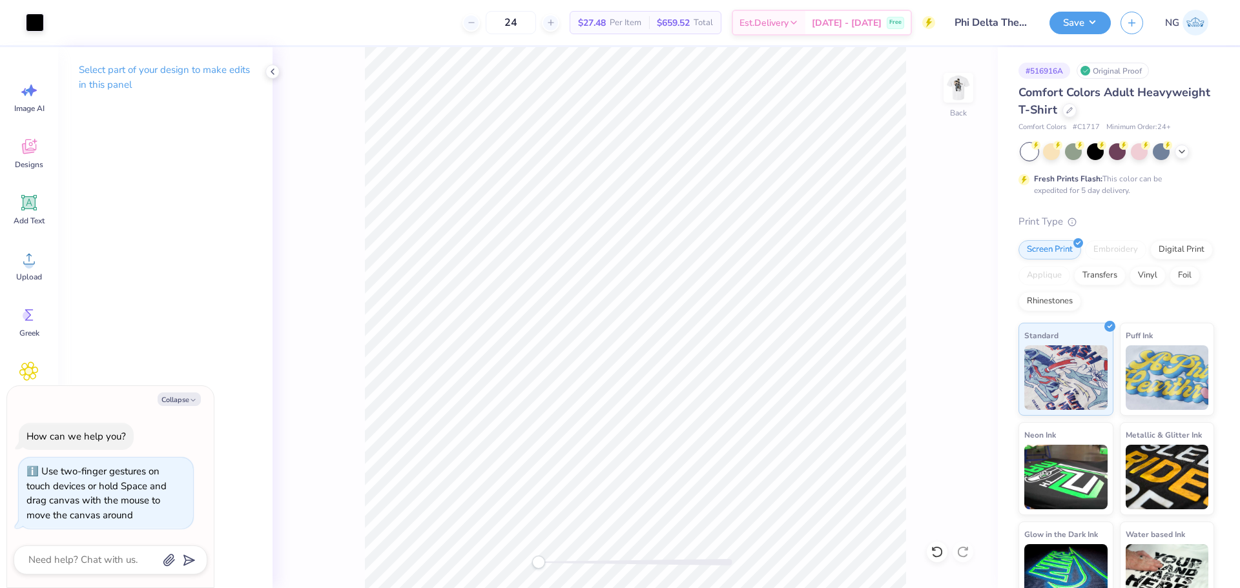
type textarea "x"
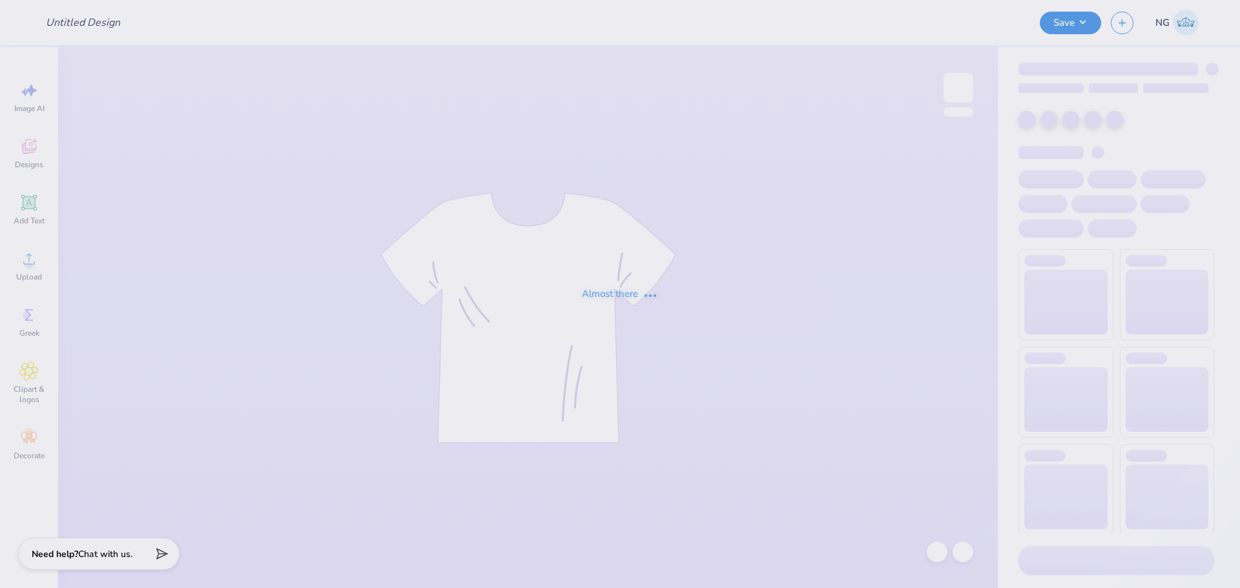
type input "Phi Delta Theta [PERSON_NAME] Fall 2025"
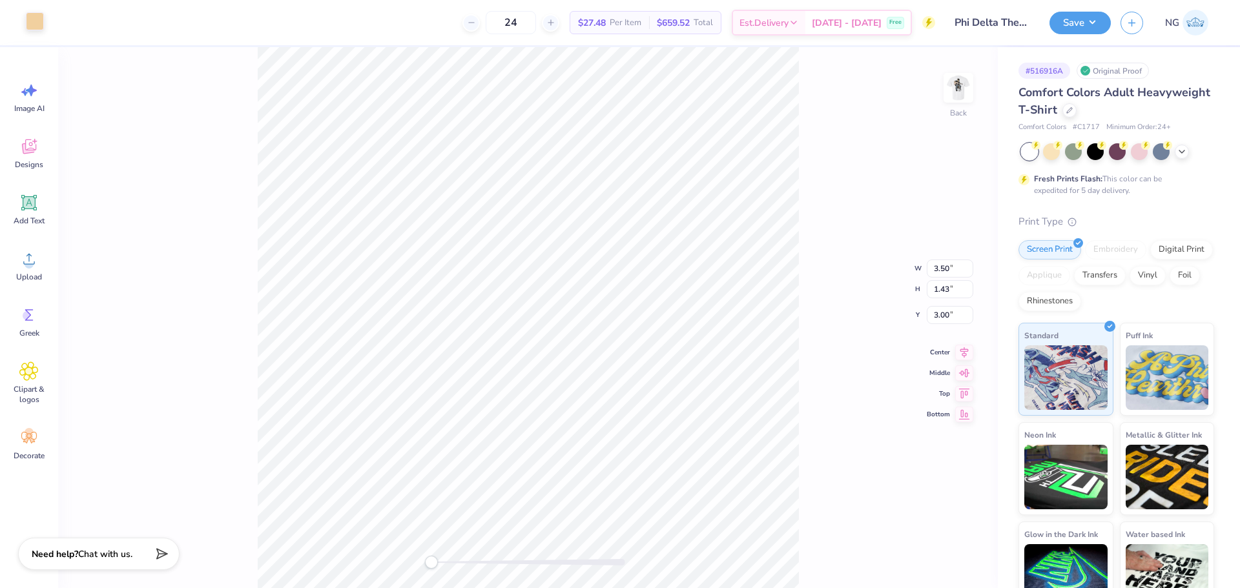
click at [37, 23] on div at bounding box center [35, 21] width 18 height 18
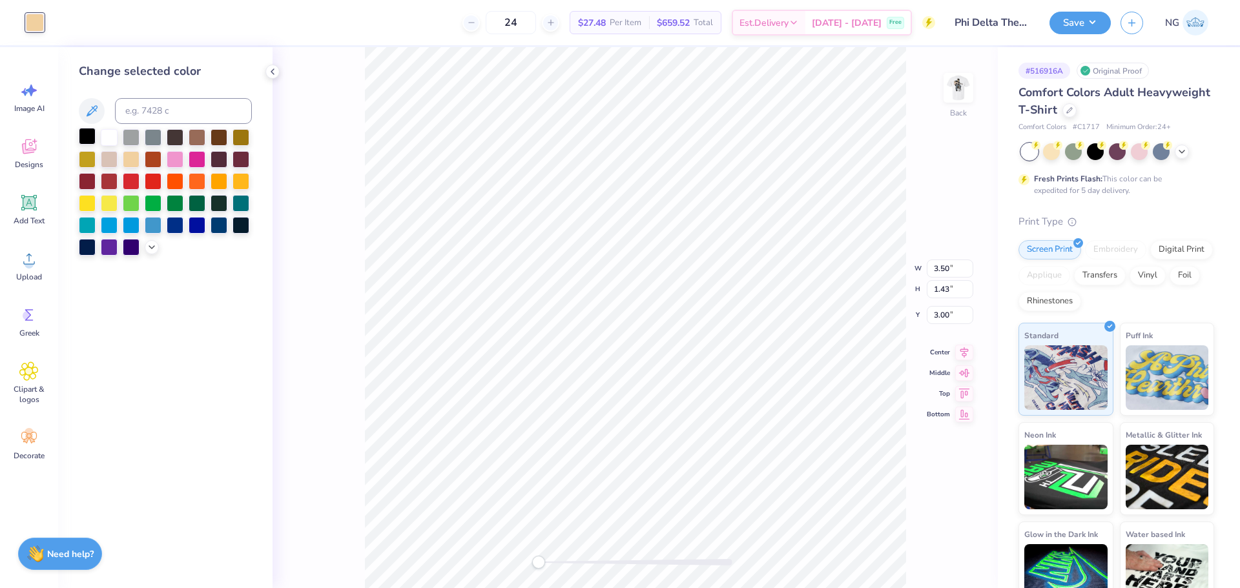
click at [90, 138] on div at bounding box center [87, 136] width 17 height 17
click at [36, 20] on div at bounding box center [35, 23] width 18 height 18
click at [271, 70] on icon at bounding box center [272, 72] width 10 height 10
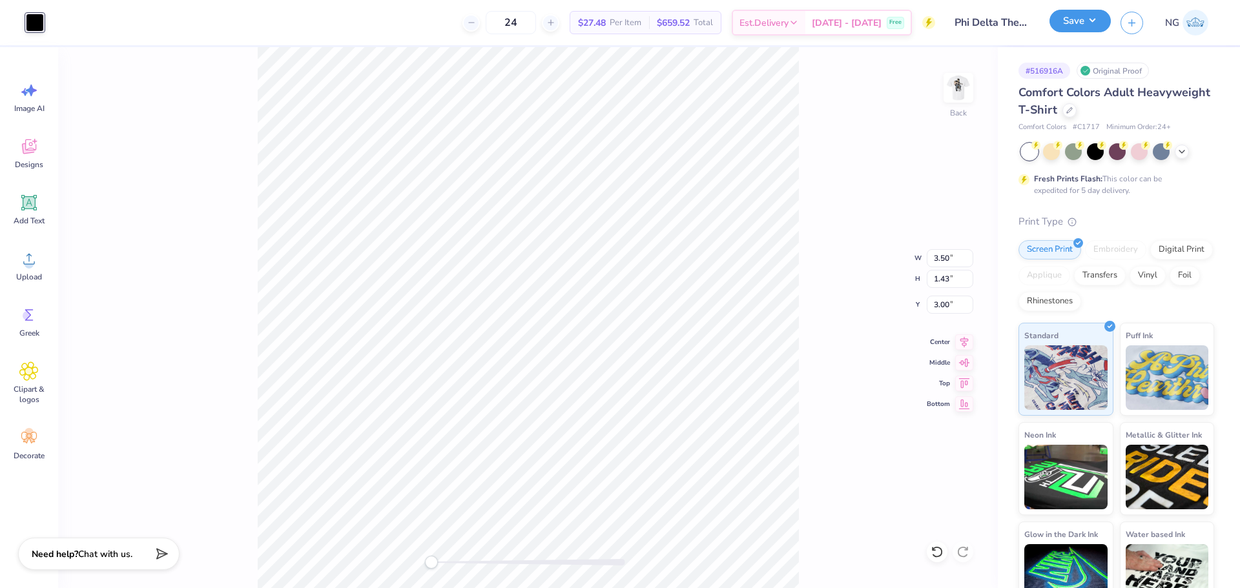
click at [1093, 19] on button "Save" at bounding box center [1079, 21] width 61 height 23
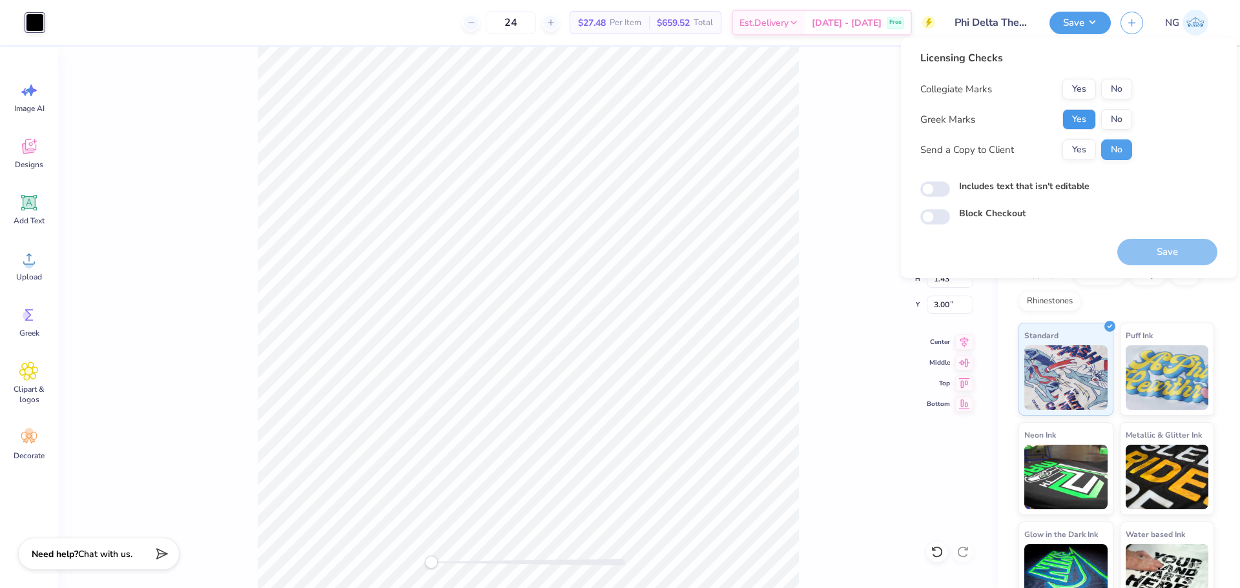
click at [1089, 123] on button "Yes" at bounding box center [1079, 119] width 34 height 21
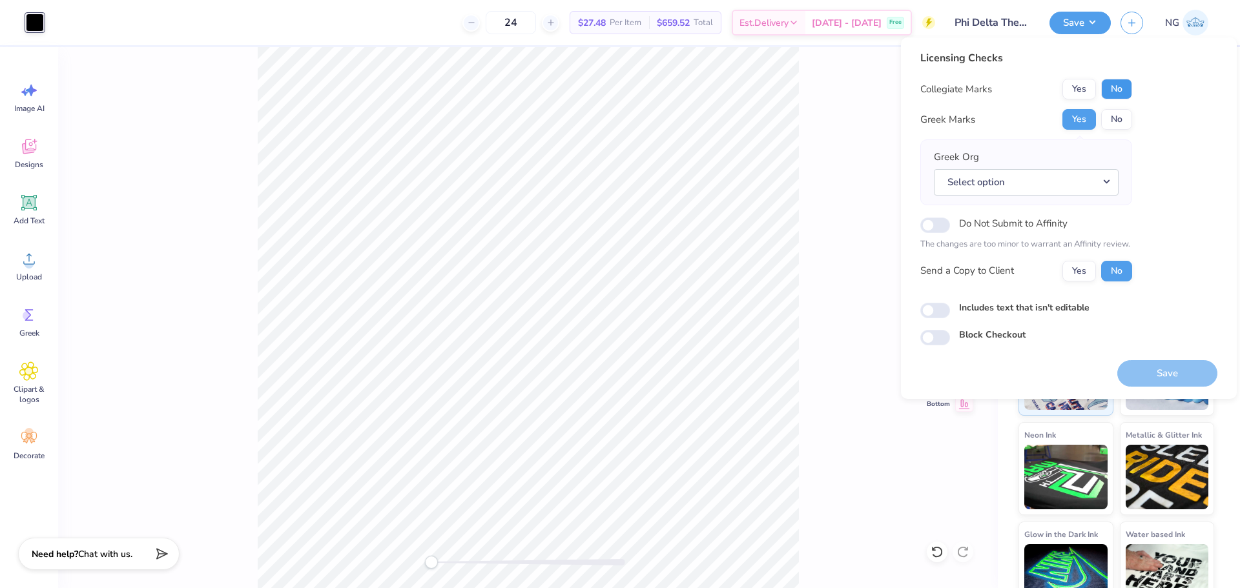
click at [1121, 91] on button "No" at bounding box center [1116, 89] width 31 height 21
click at [1041, 179] on button "Select option" at bounding box center [1026, 182] width 185 height 26
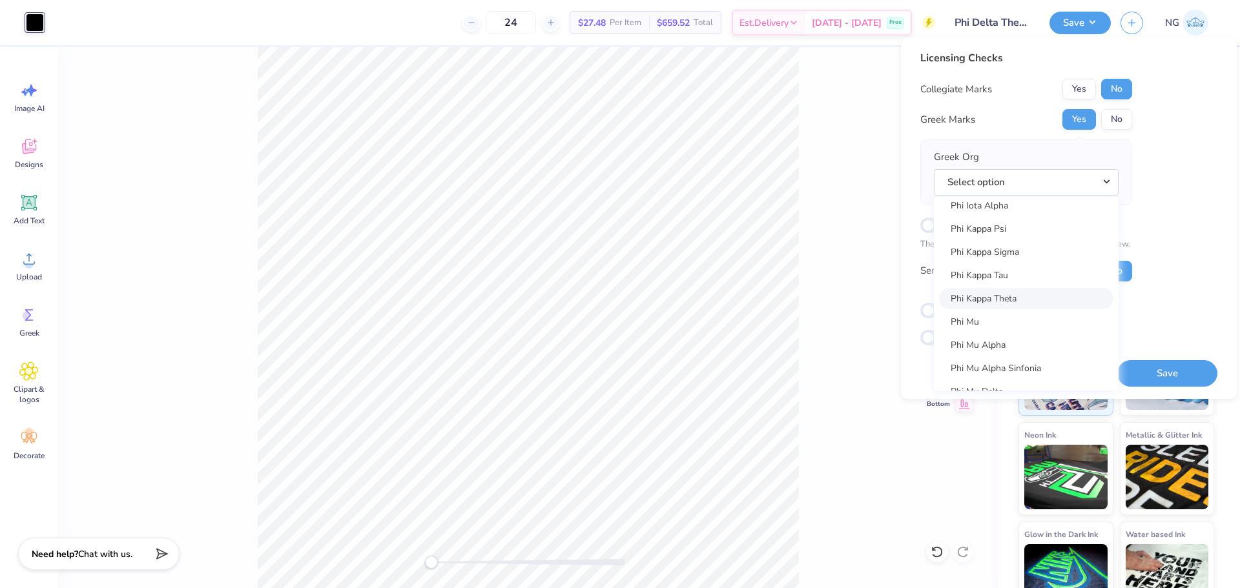
scroll to position [6671, 0]
click at [1052, 302] on link "Phi Delta Theta" at bounding box center [1026, 304] width 174 height 21
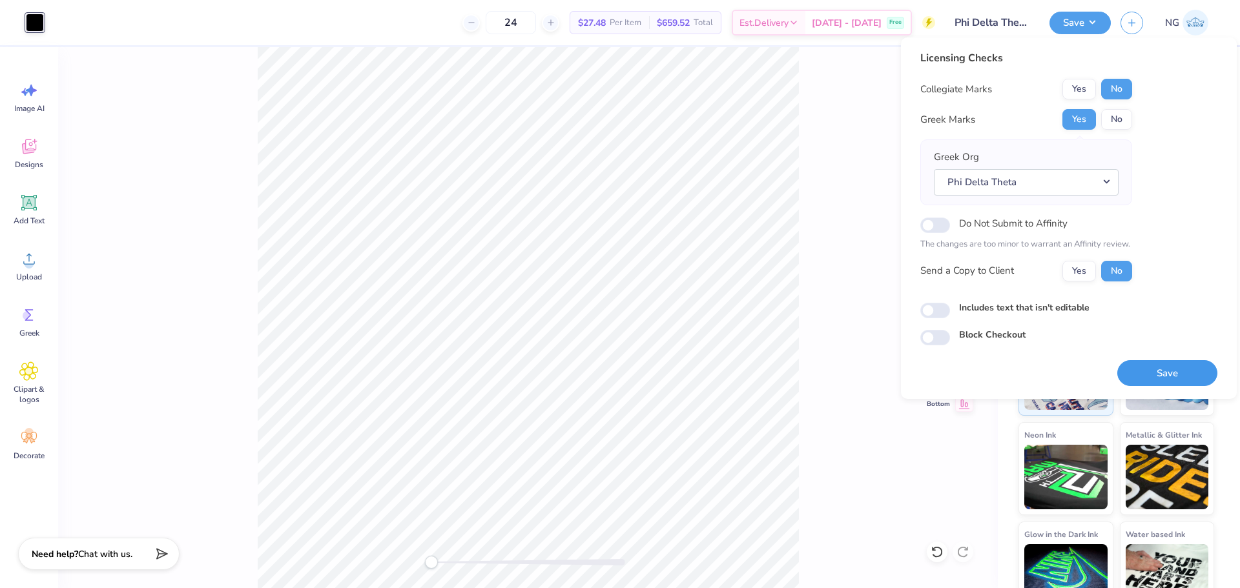
click at [1166, 372] on button "Save" at bounding box center [1167, 373] width 100 height 26
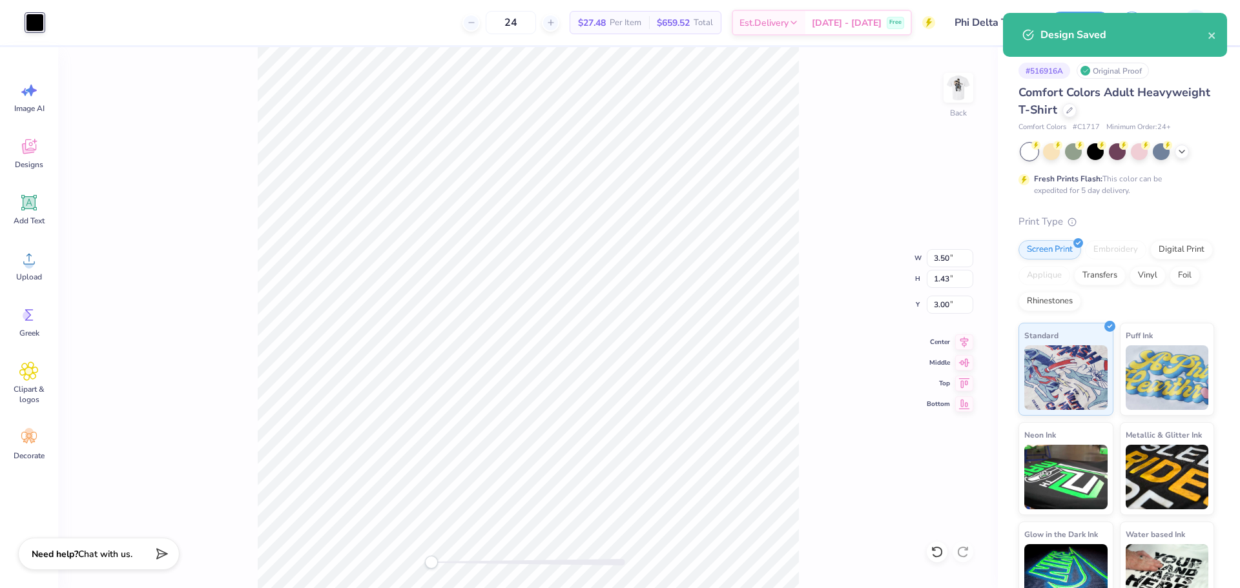
drag, startPoint x: 957, startPoint y: 89, endPoint x: 899, endPoint y: 295, distance: 214.2
click at [957, 89] on img at bounding box center [958, 88] width 26 height 26
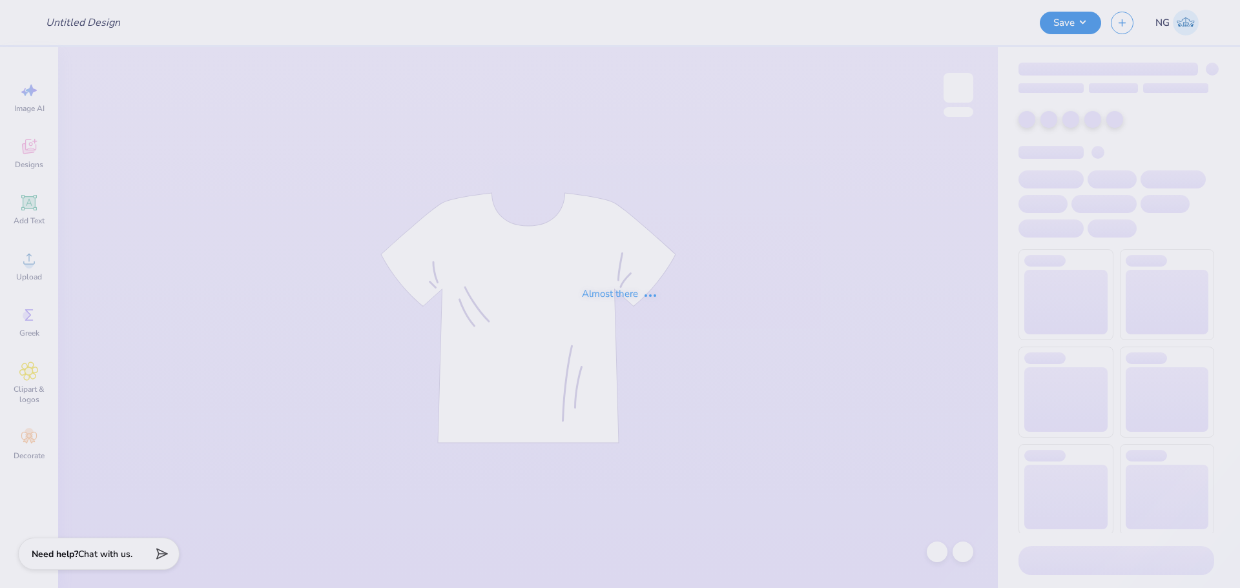
type input "Sweatpants"
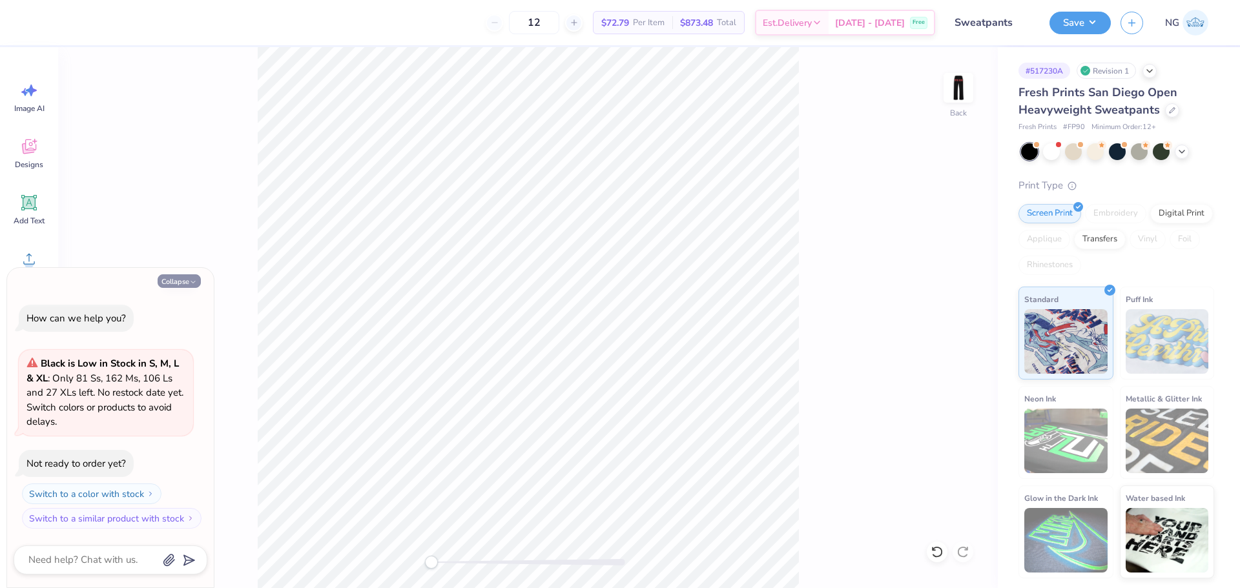
click at [189, 282] on icon "button" at bounding box center [193, 282] width 8 height 8
type textarea "x"
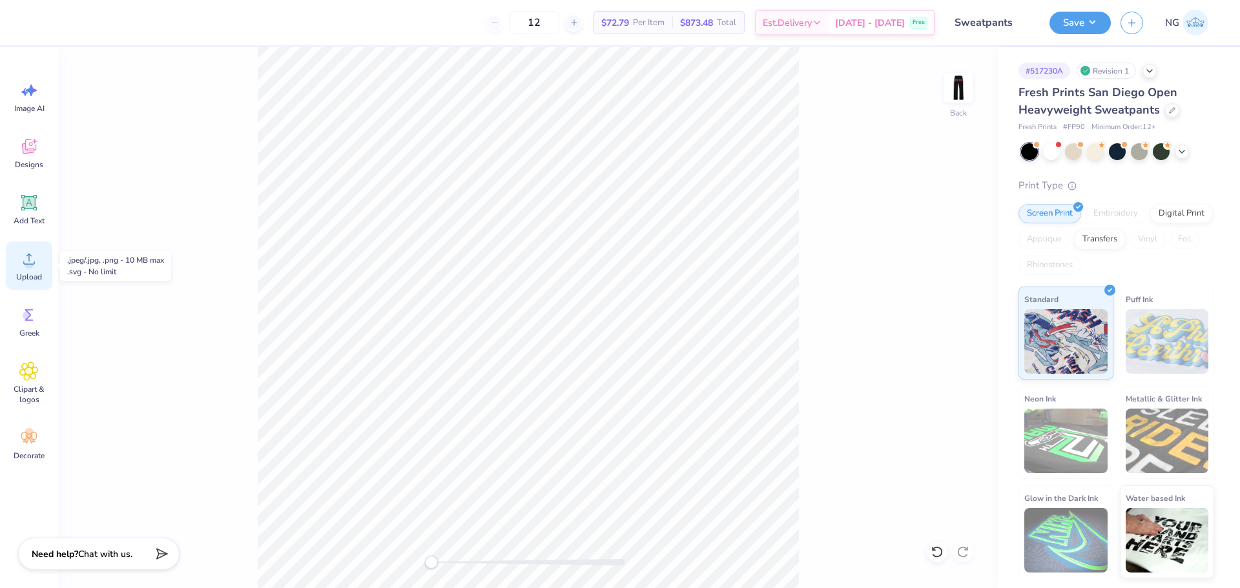
click at [21, 269] on div "Upload" at bounding box center [29, 265] width 46 height 48
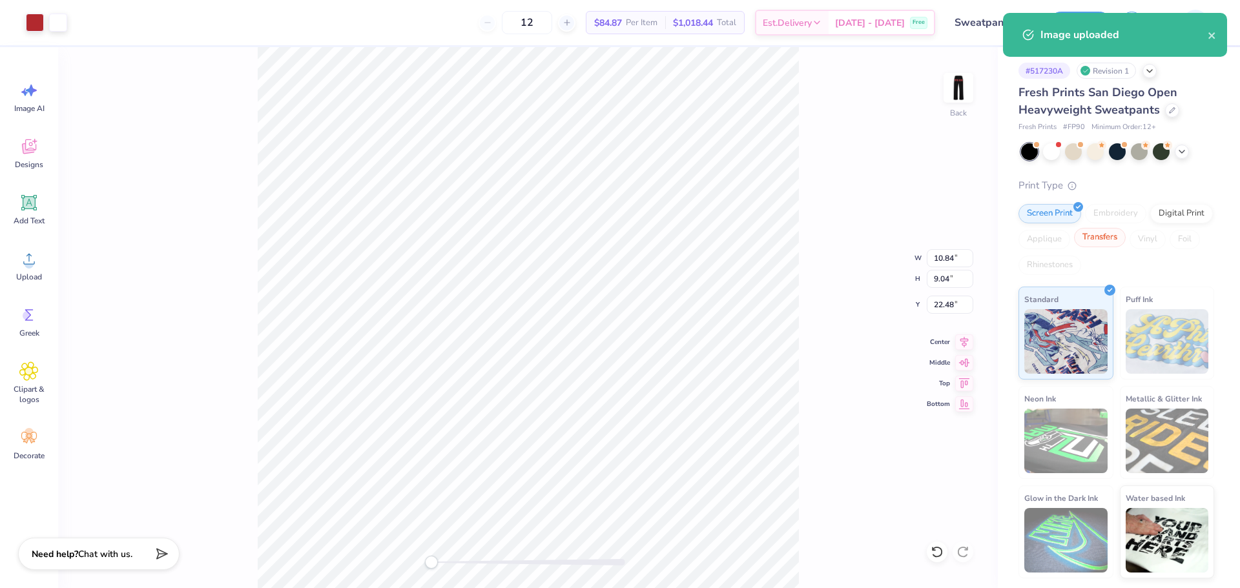
click at [1100, 239] on div "Transfers" at bounding box center [1100, 237] width 52 height 19
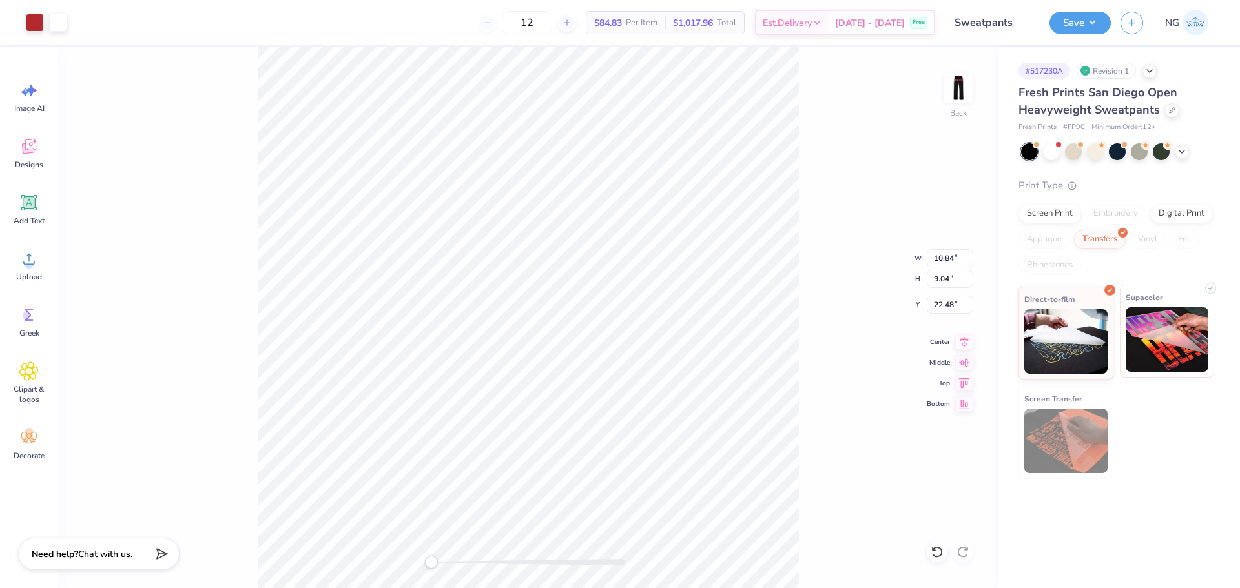
click at [1155, 329] on img at bounding box center [1166, 339] width 83 height 65
click at [948, 258] on input "10.84" at bounding box center [949, 258] width 46 height 18
type input "4.00"
type input "3.34"
type input "3"
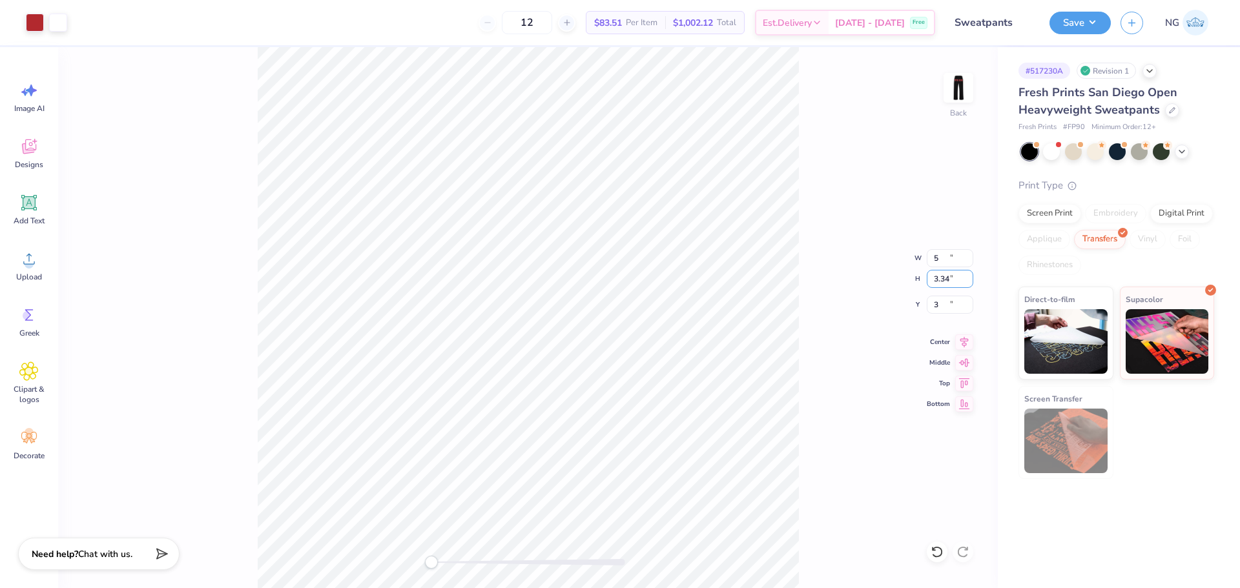
type input "5.00"
type input "4.17"
type input "3"
click at [830, 154] on div "Back W 5.00 5.00 " H 4.17 4.17 " Y 3 3 " Center Middle Top Bottom" at bounding box center [527, 317] width 939 height 541
click at [954, 88] on img at bounding box center [958, 88] width 52 height 52
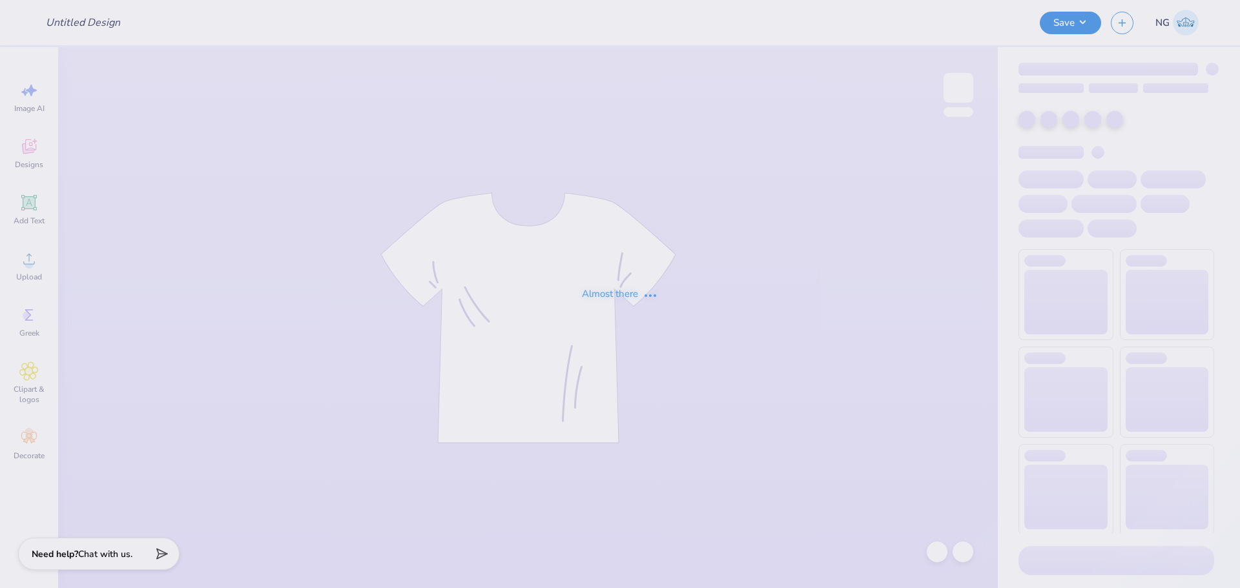
type input "Sweatpants"
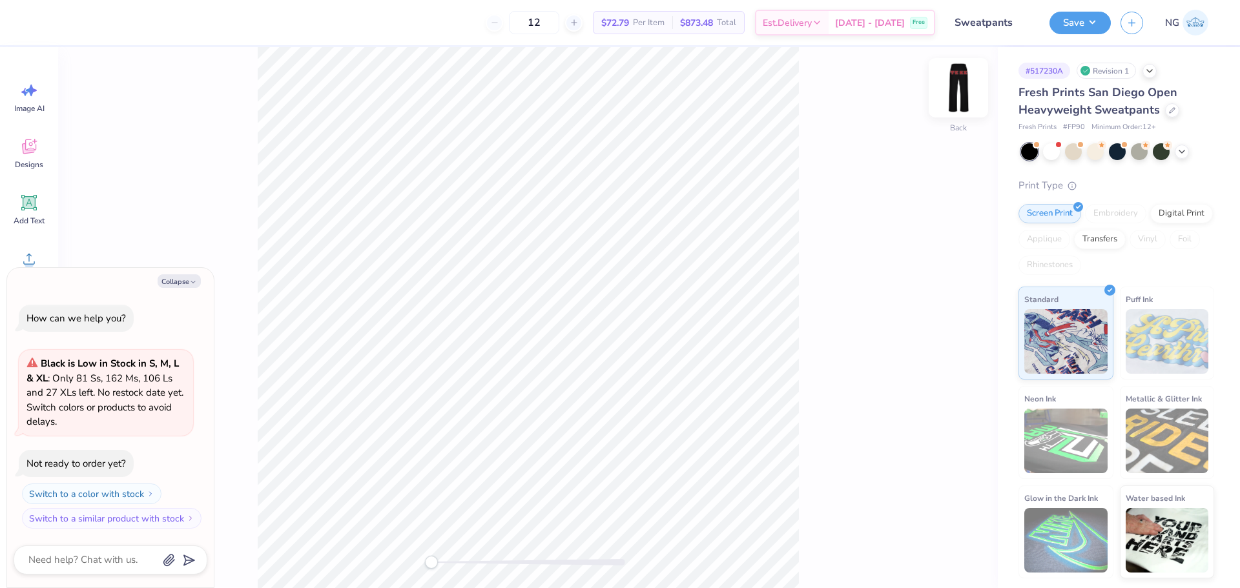
click at [961, 92] on img at bounding box center [958, 88] width 52 height 52
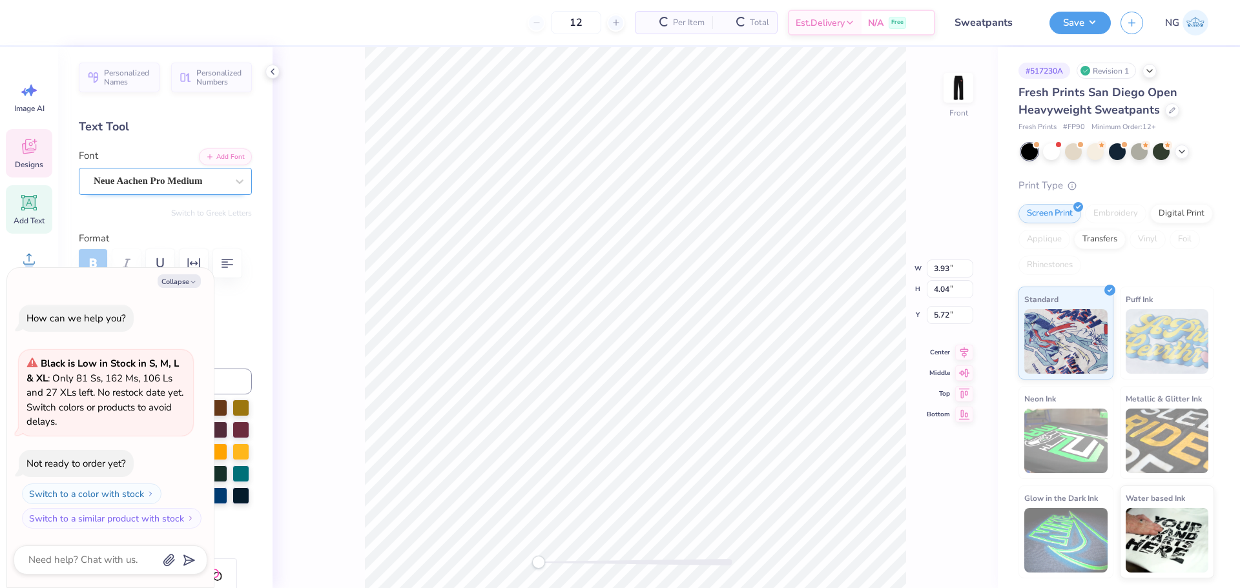
click at [148, 178] on div "Neue Aachen Pro Medium" at bounding box center [160, 181] width 136 height 20
click at [186, 280] on button "Collapse" at bounding box center [179, 281] width 43 height 14
type textarea "x"
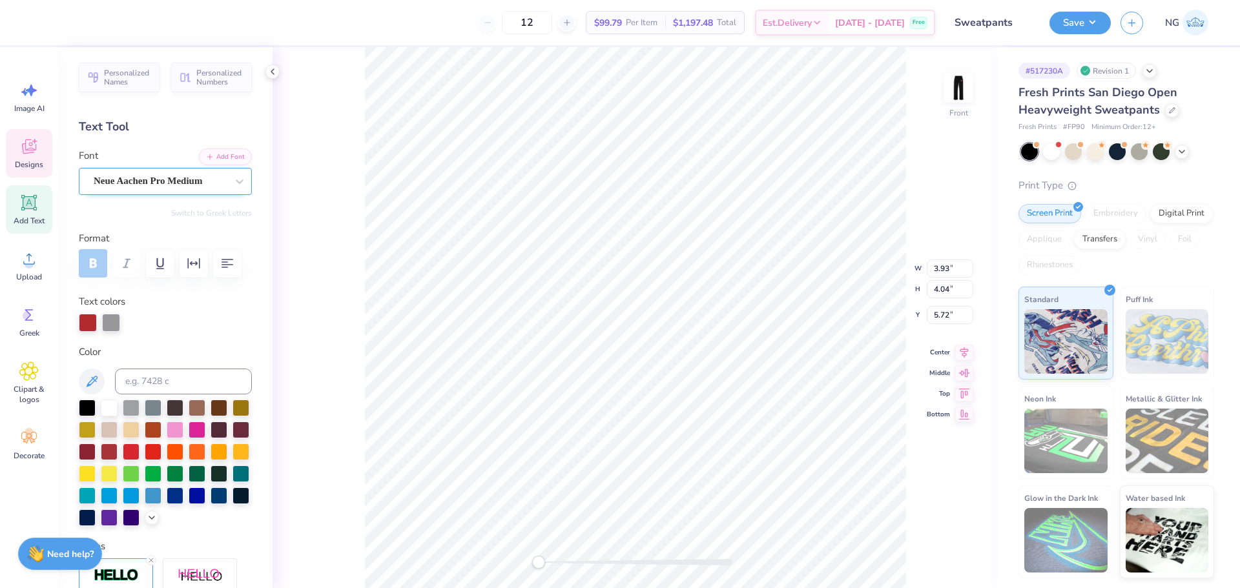
click at [218, 174] on div "Neue Aachen Pro Medium" at bounding box center [160, 181] width 136 height 20
type input "4.36"
type input "5.74"
